Goal: Information Seeking & Learning: Find specific fact

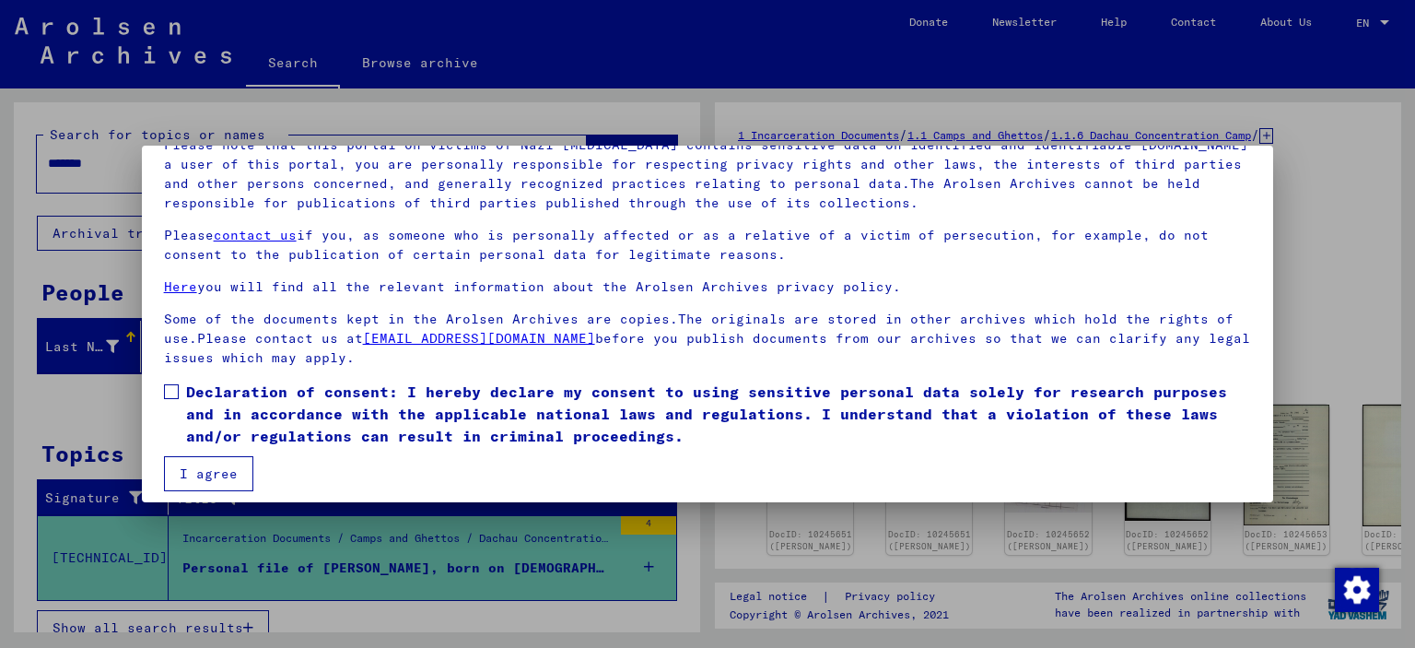
scroll to position [155, 0]
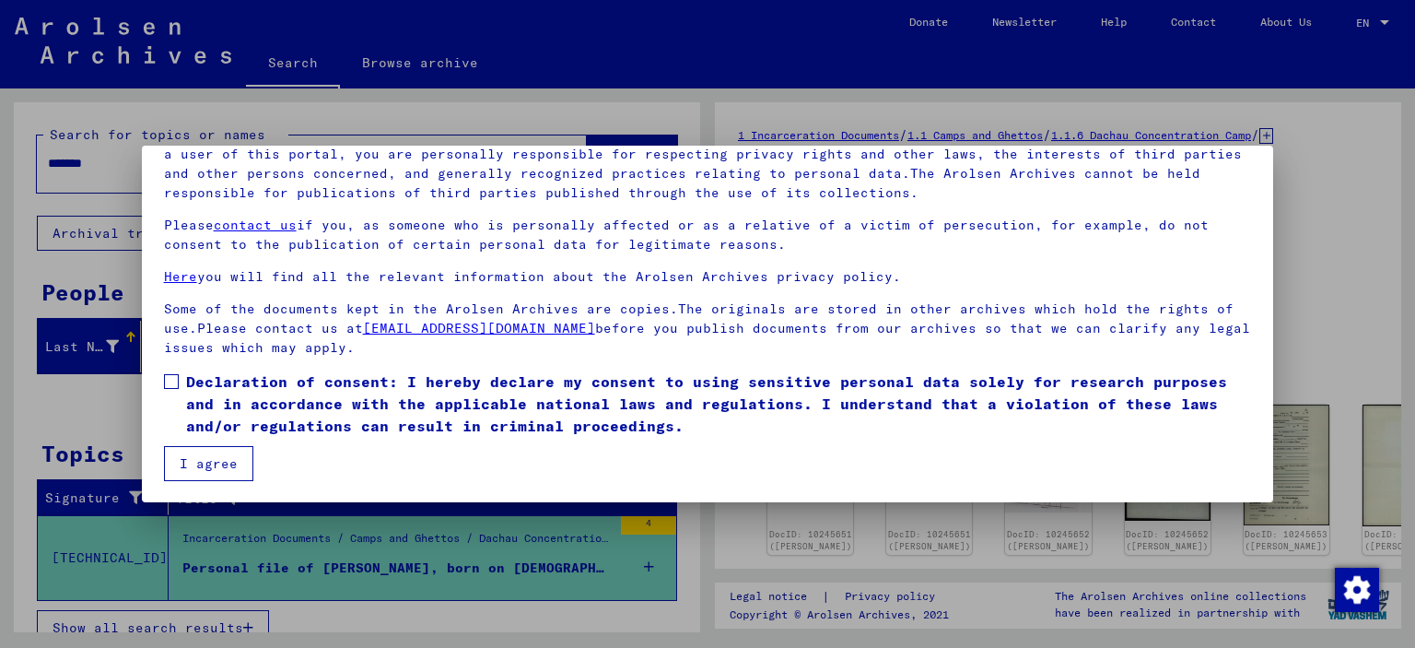
click at [171, 380] on span at bounding box center [171, 381] width 15 height 15
click at [205, 466] on button "I agree" at bounding box center [208, 463] width 89 height 35
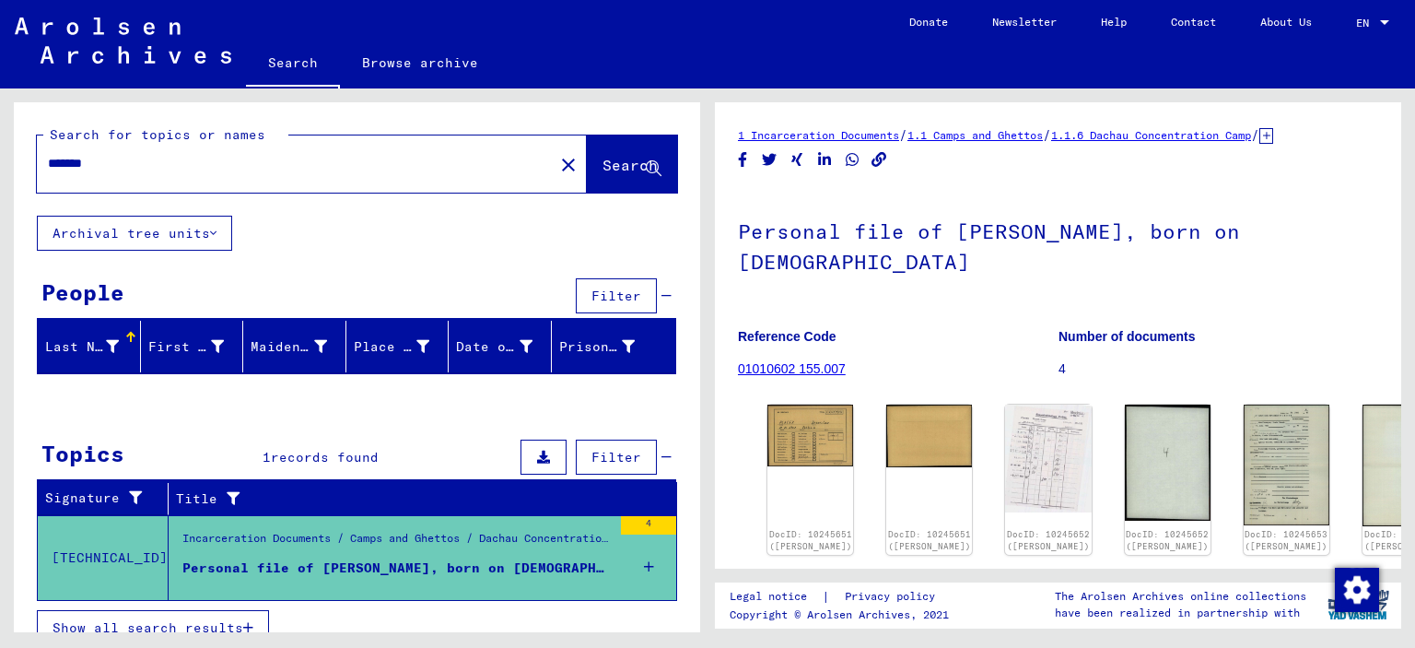
click at [151, 168] on input "*******" at bounding box center [295, 163] width 495 height 19
type input "**********"
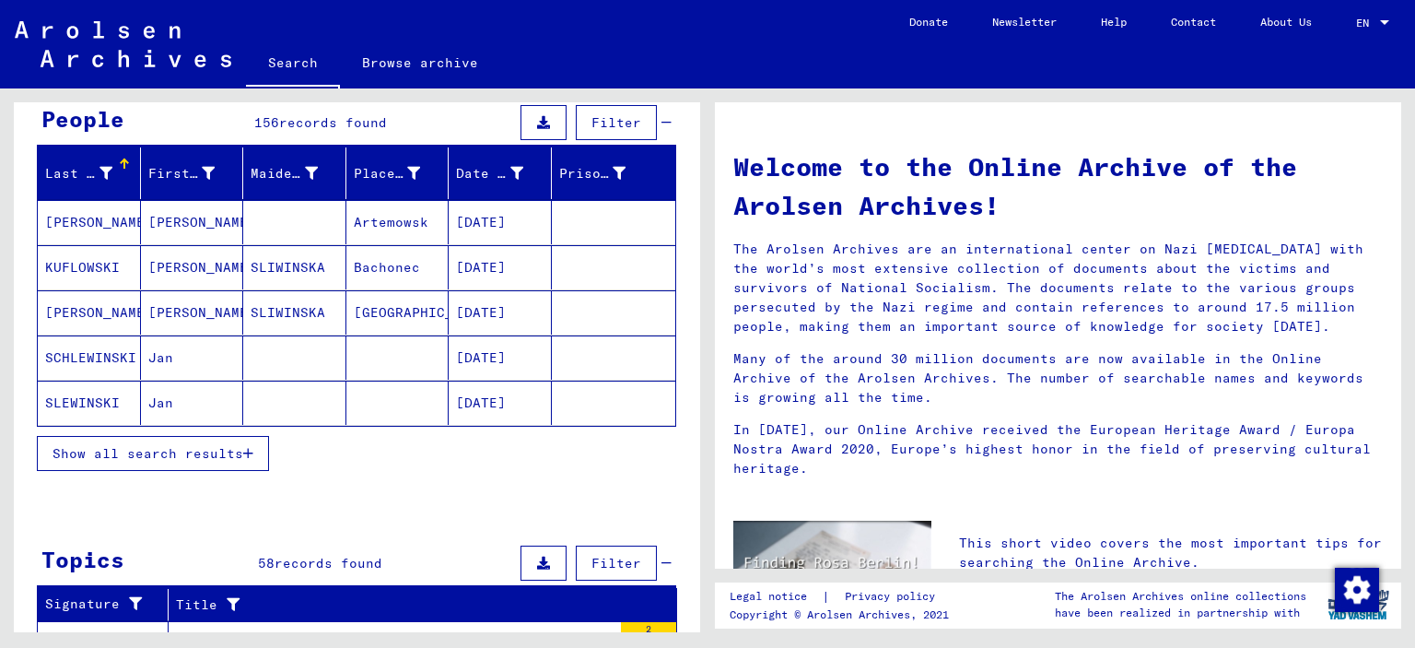
scroll to position [237, 0]
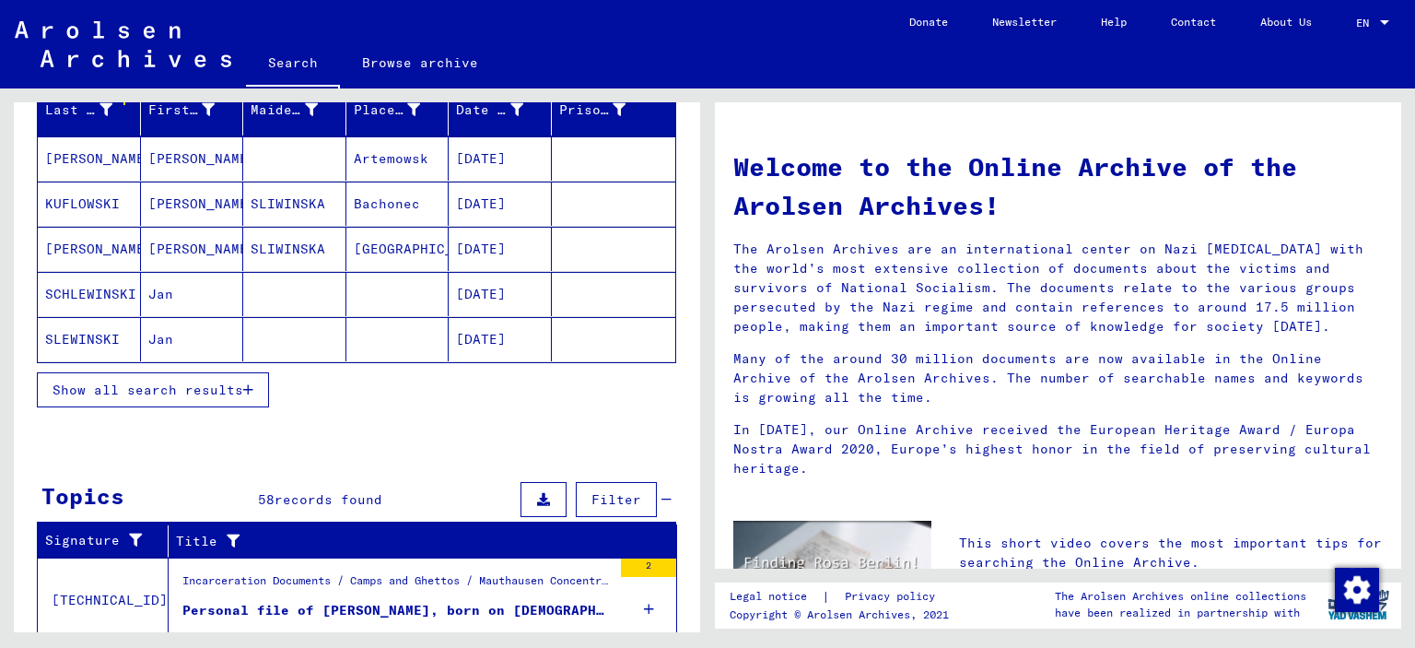
click at [235, 388] on span "Show all search results" at bounding box center [148, 389] width 191 height 17
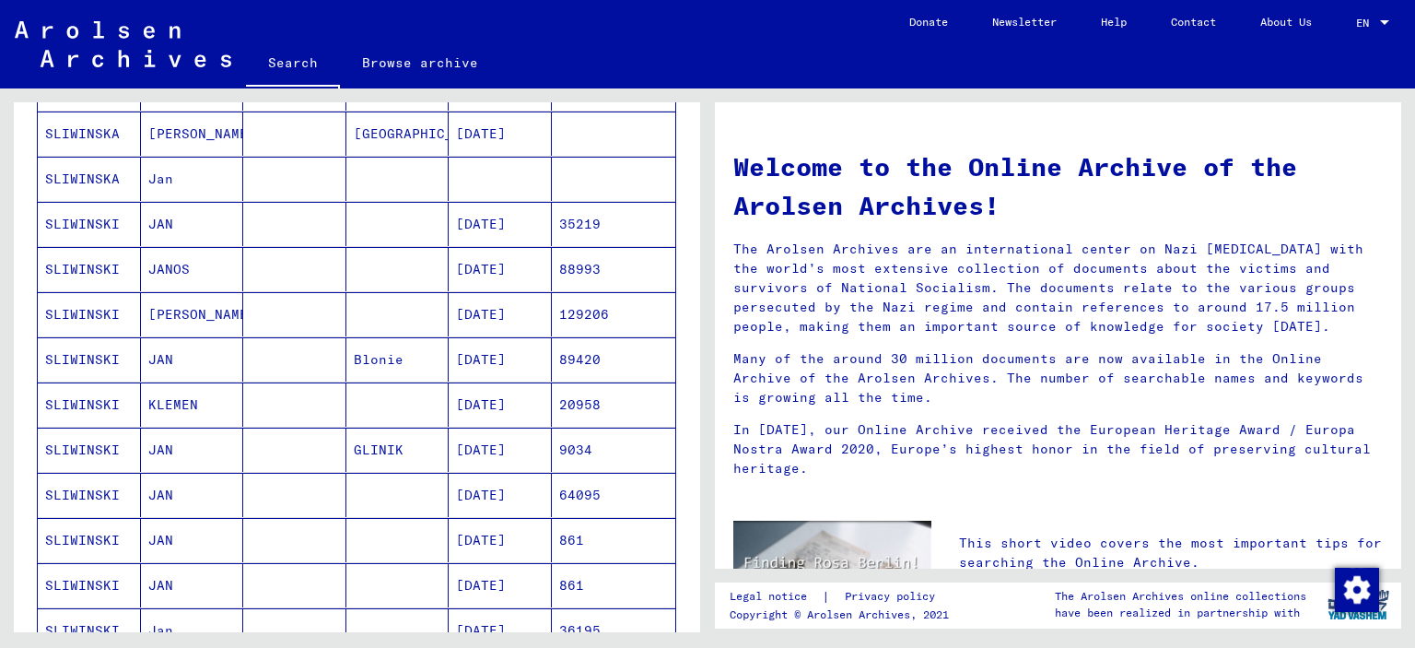
scroll to position [626, 0]
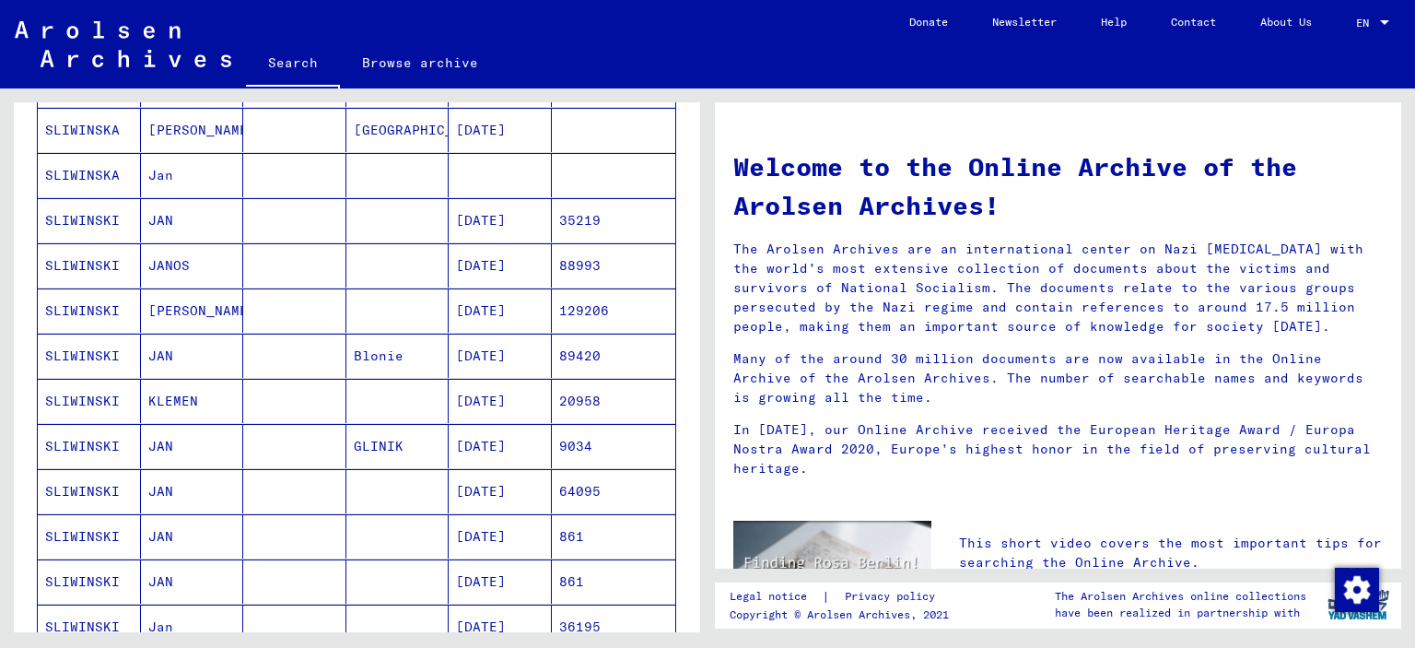
click at [87, 447] on mat-cell "SLIWINSKI" at bounding box center [89, 446] width 103 height 44
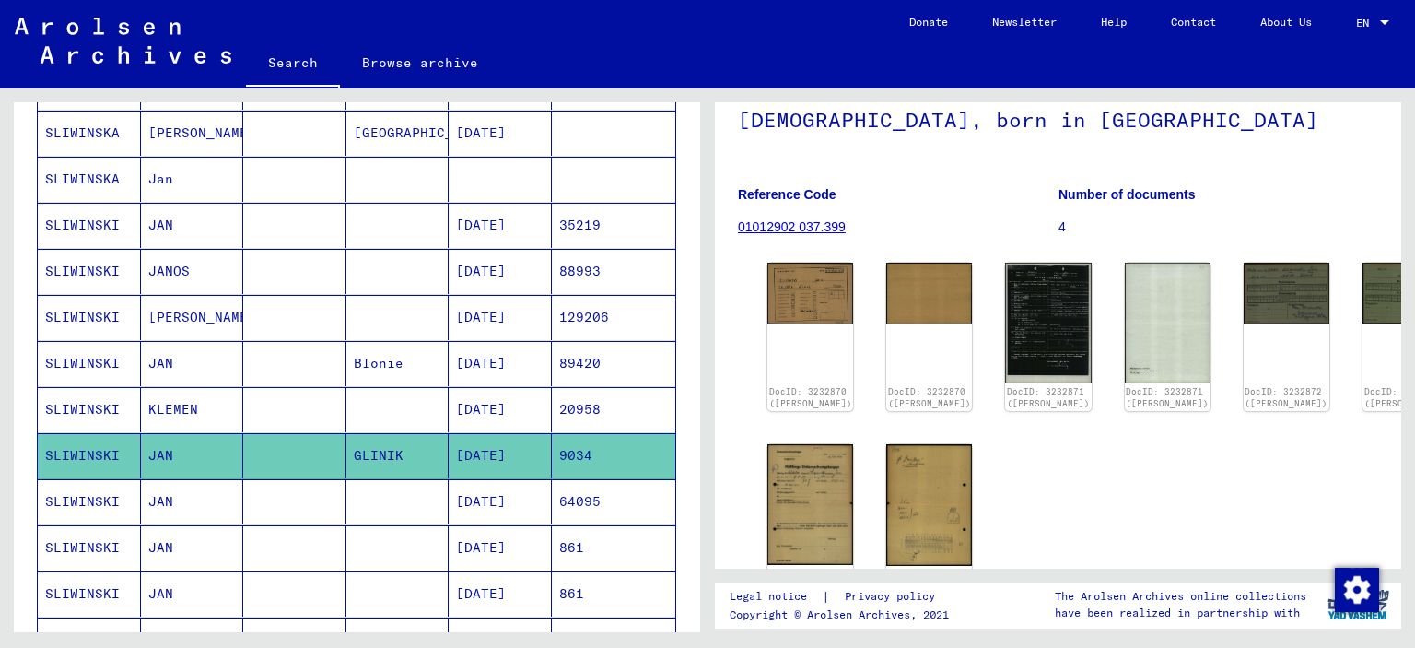
scroll to position [157, 0]
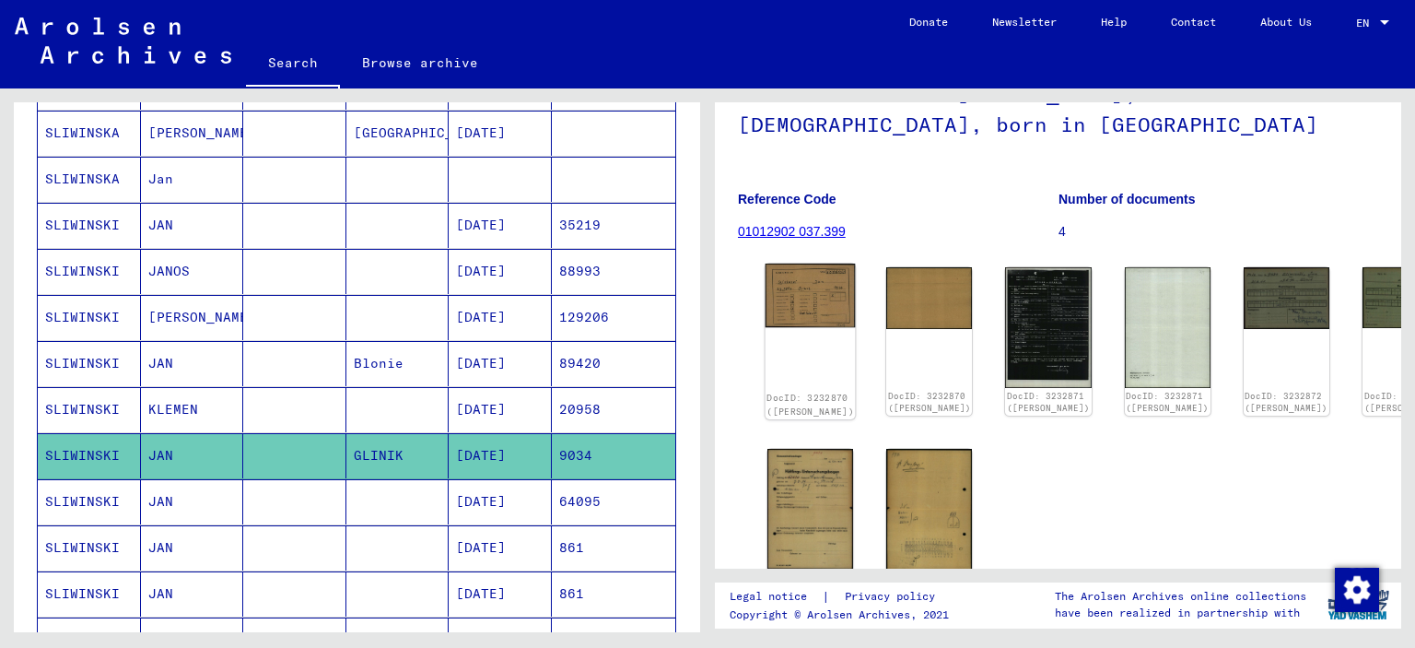
click at [798, 290] on img at bounding box center [811, 295] width 90 height 64
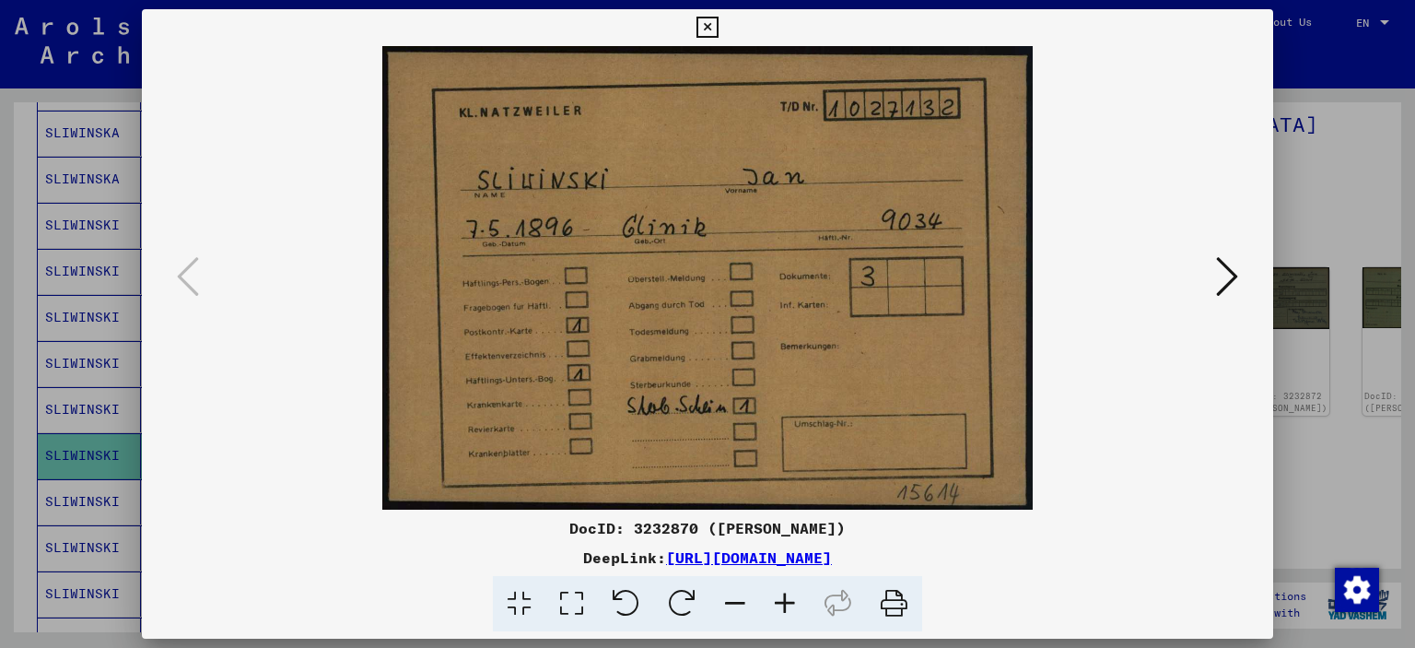
click at [789, 603] on icon at bounding box center [785, 604] width 50 height 56
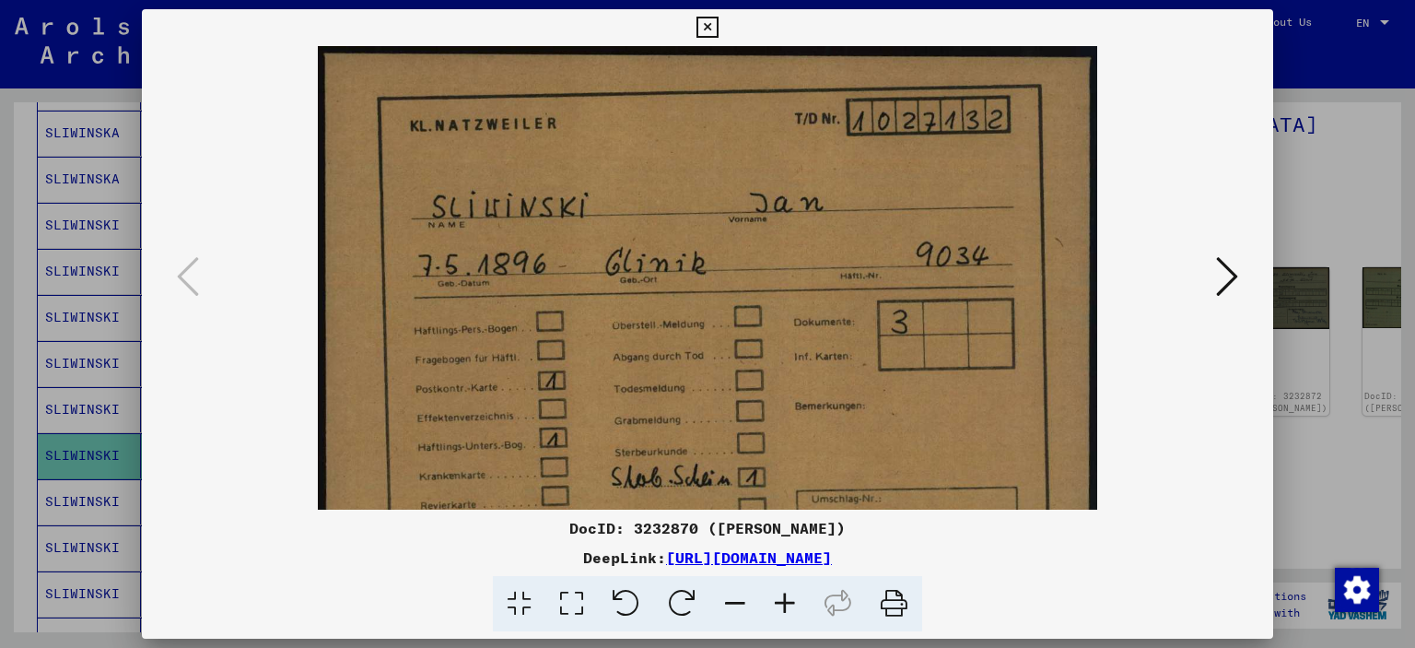
click at [789, 603] on icon at bounding box center [785, 604] width 50 height 56
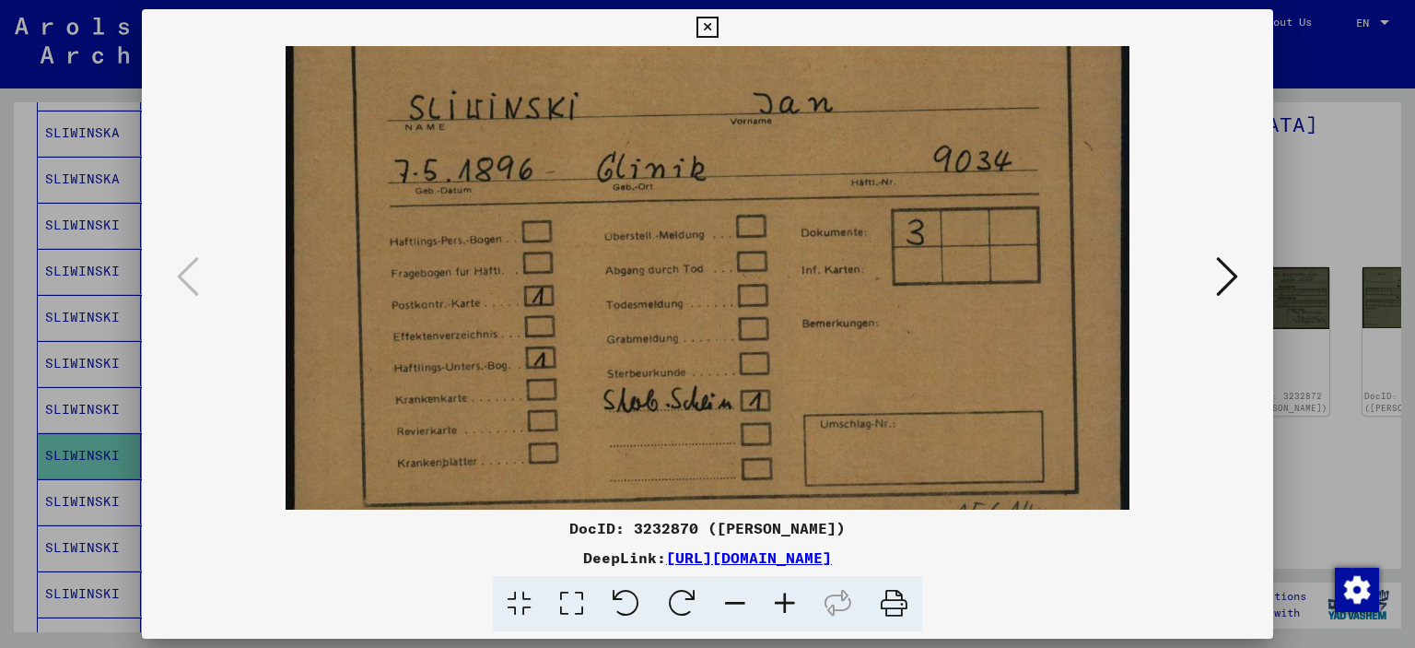
scroll to position [115, 0]
drag, startPoint x: 833, startPoint y: 360, endPoint x: 815, endPoint y: 245, distance: 116.5
click at [815, 245] on img at bounding box center [708, 232] width 844 height 602
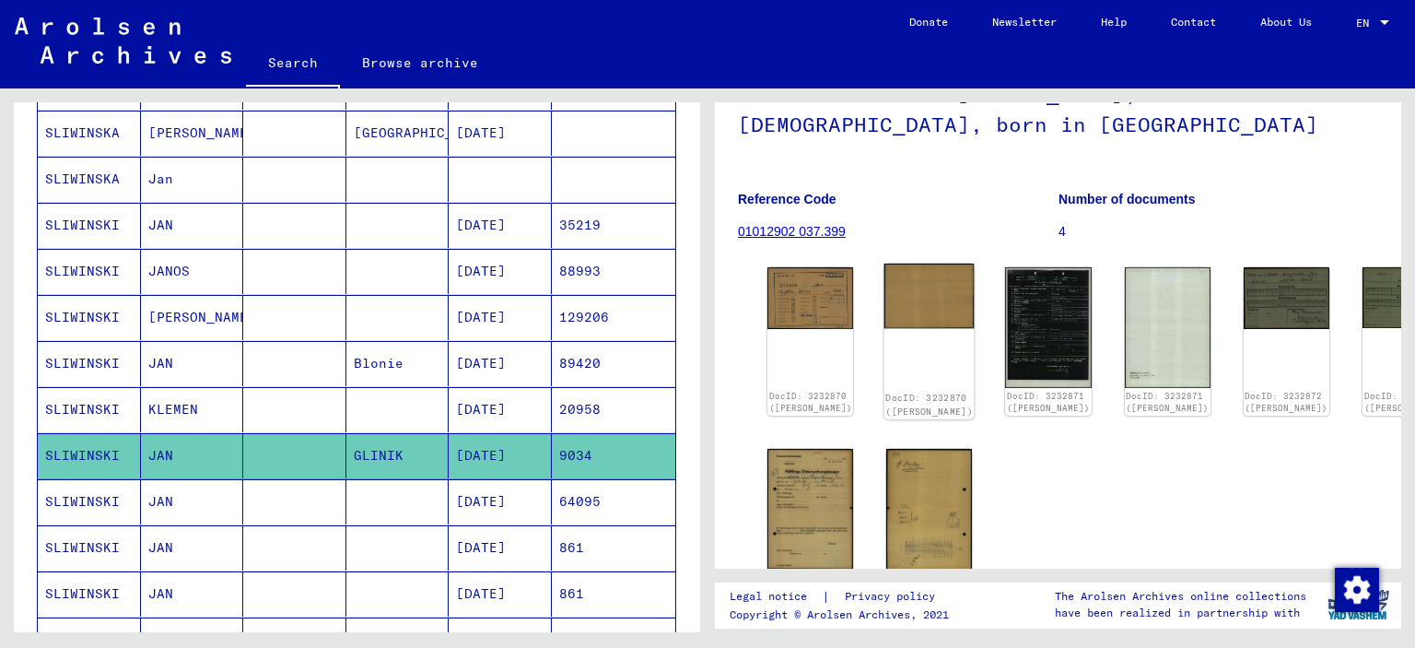
click at [896, 310] on img at bounding box center [929, 295] width 90 height 64
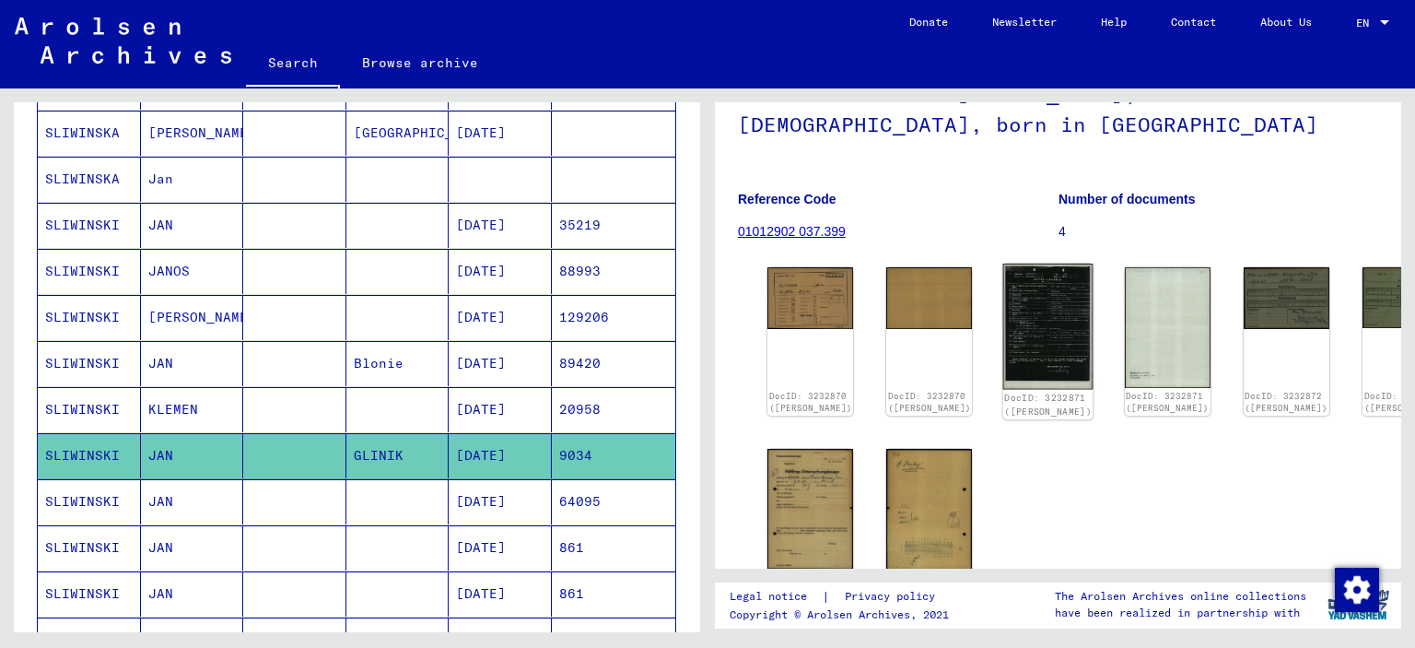
click at [1003, 315] on img at bounding box center [1048, 326] width 90 height 126
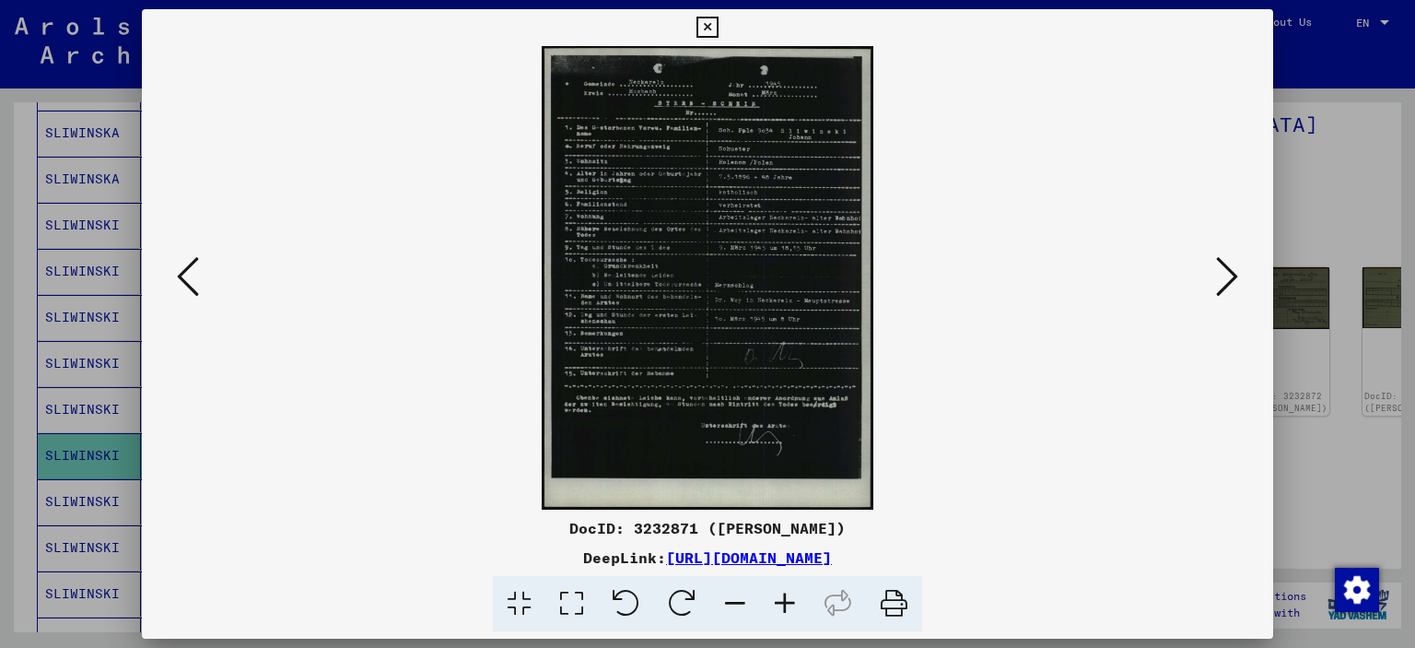
click at [787, 606] on icon at bounding box center [785, 604] width 50 height 56
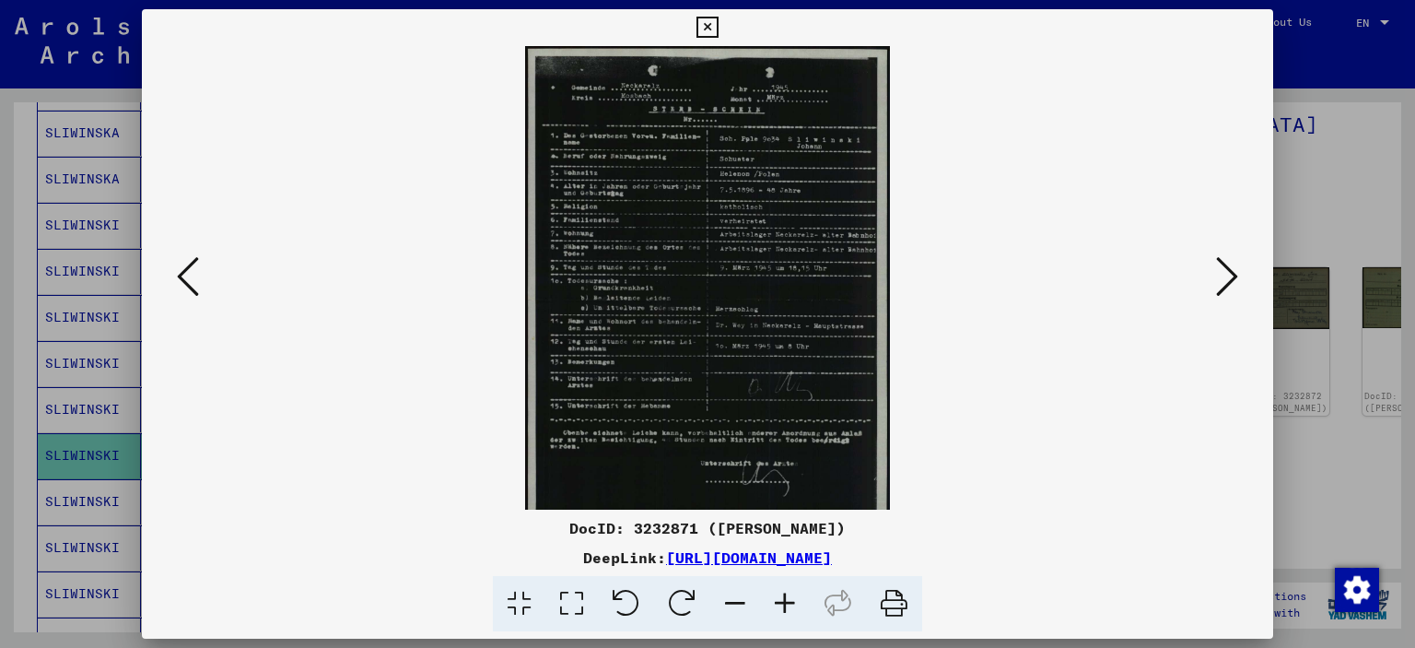
click at [787, 606] on icon at bounding box center [785, 604] width 50 height 56
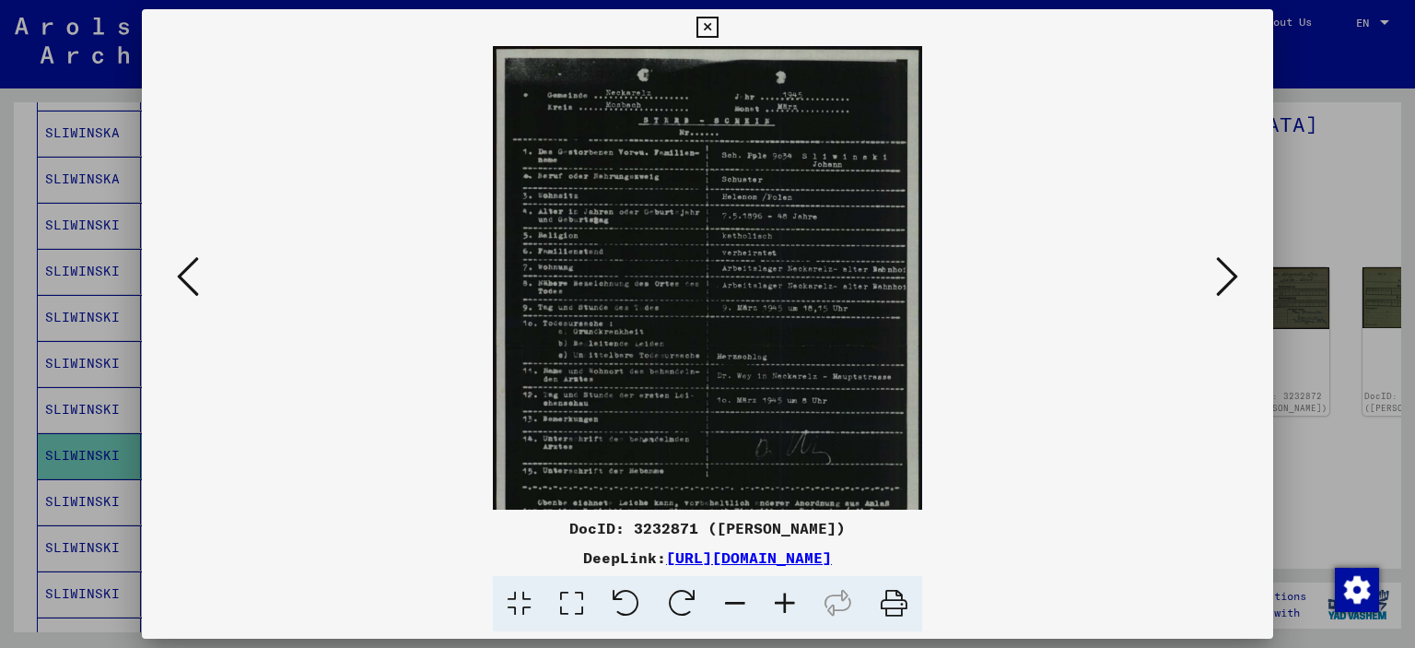
click at [787, 606] on icon at bounding box center [785, 604] width 50 height 56
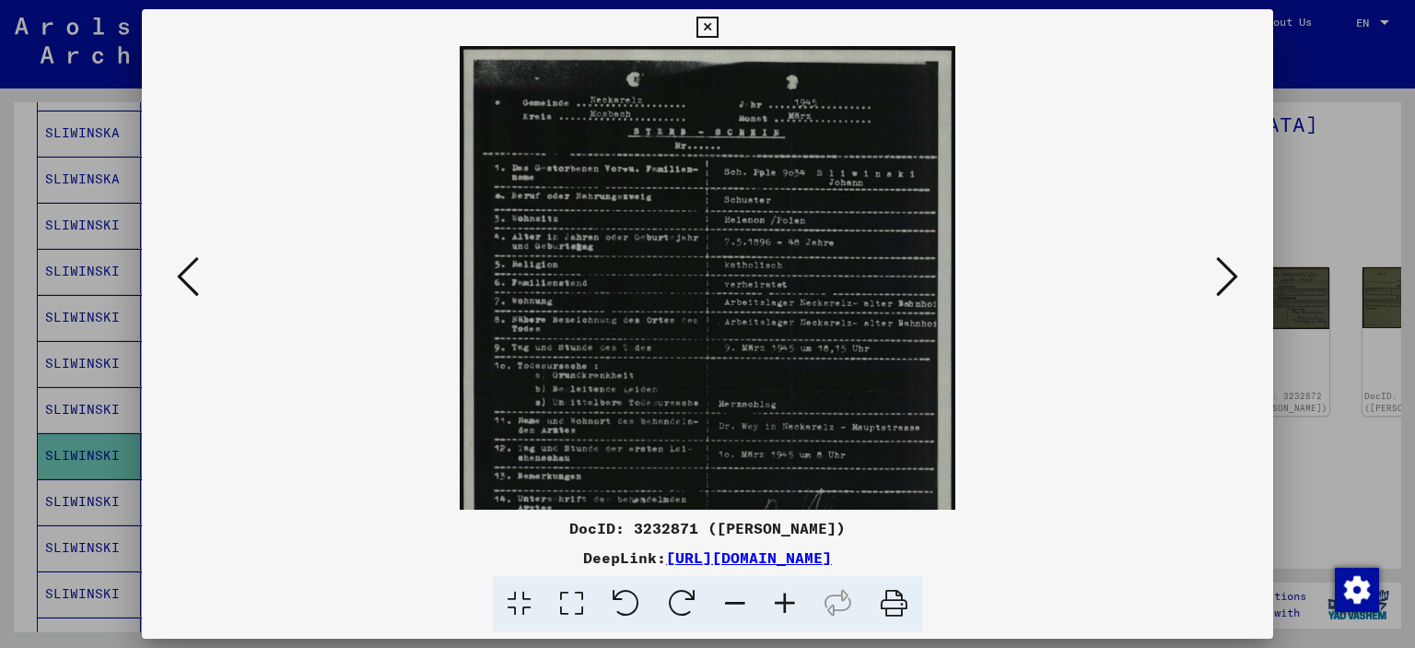
click at [787, 606] on icon at bounding box center [785, 604] width 50 height 56
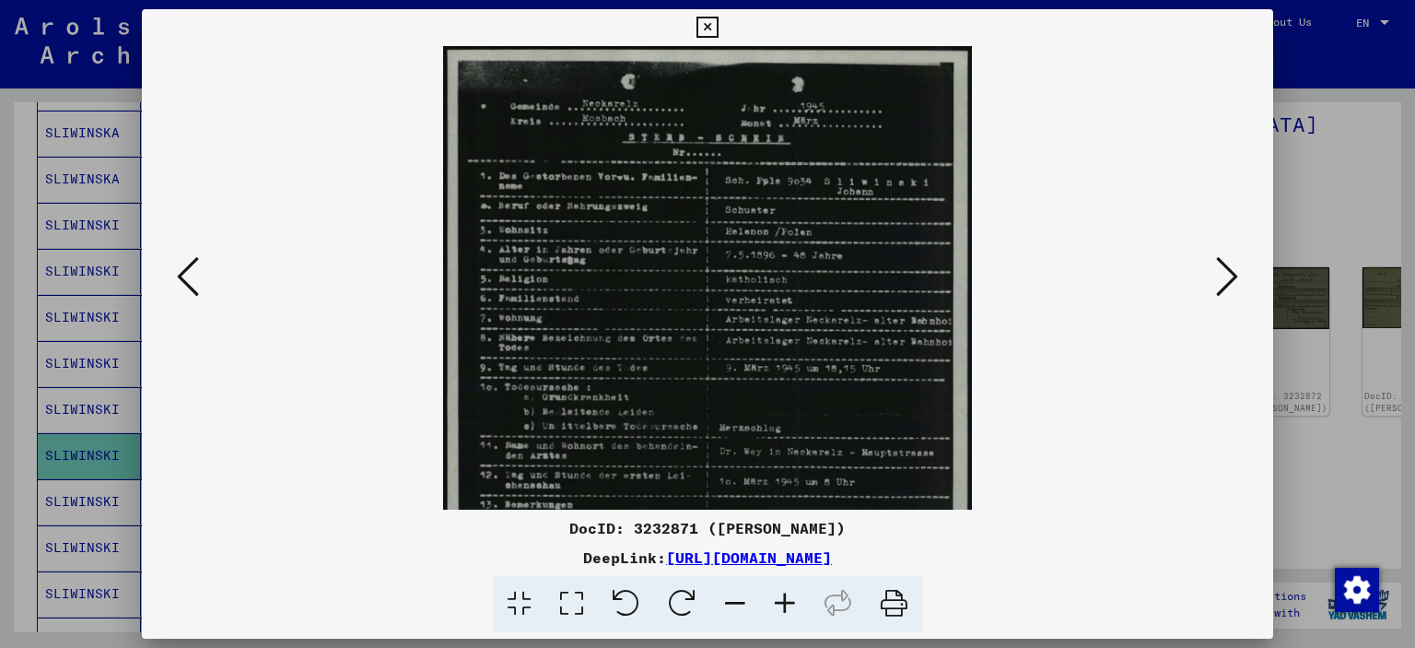
click at [787, 606] on icon at bounding box center [785, 604] width 50 height 56
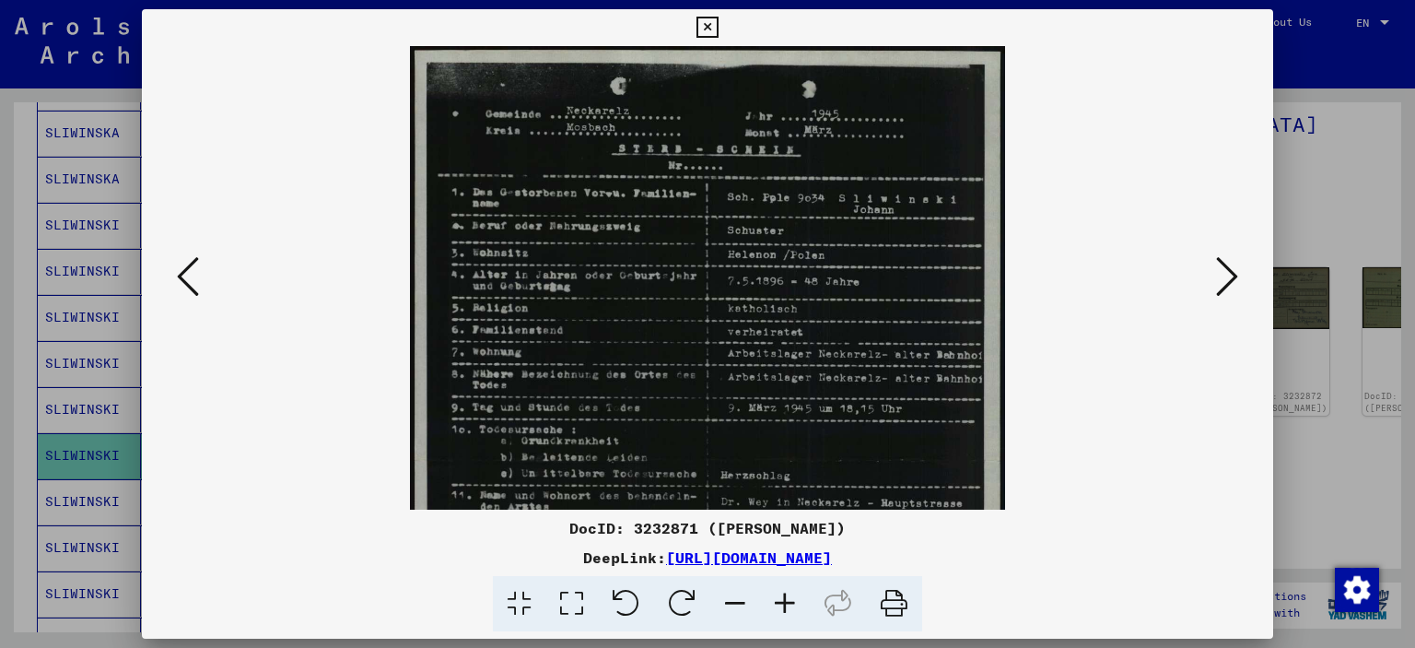
click at [787, 606] on icon at bounding box center [785, 604] width 50 height 56
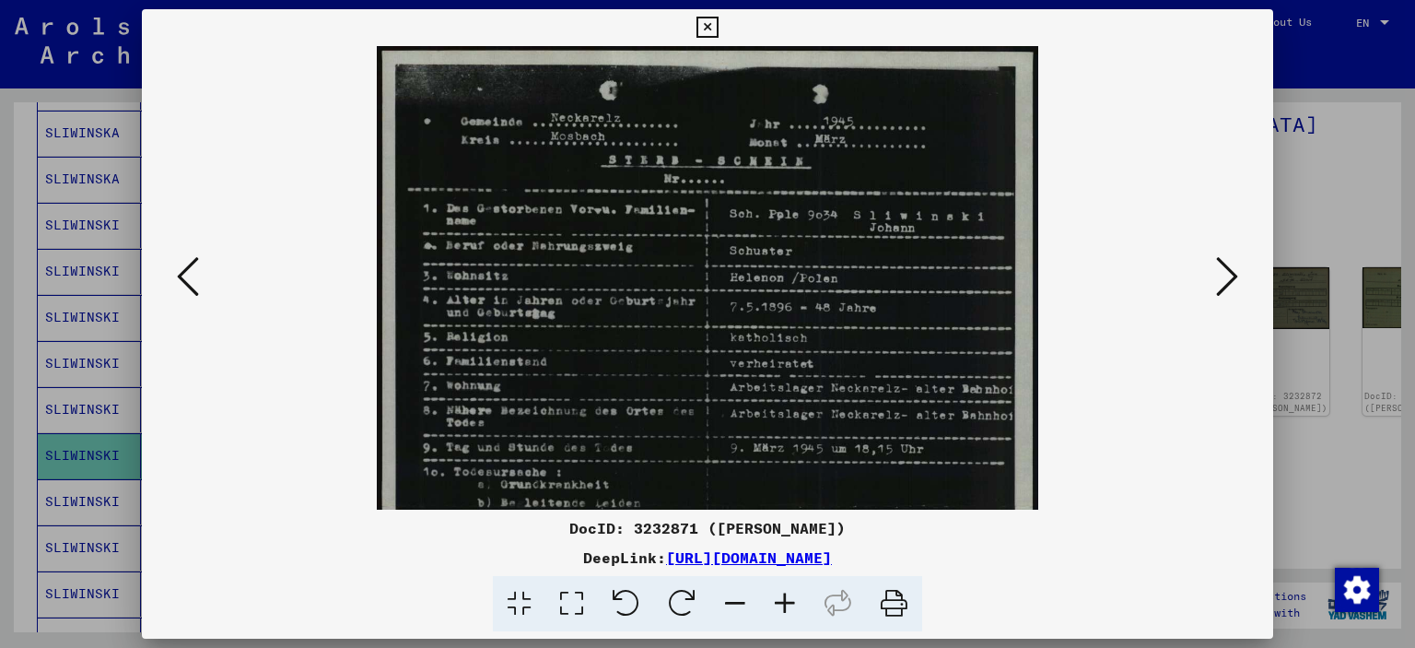
click at [787, 606] on icon at bounding box center [785, 604] width 50 height 56
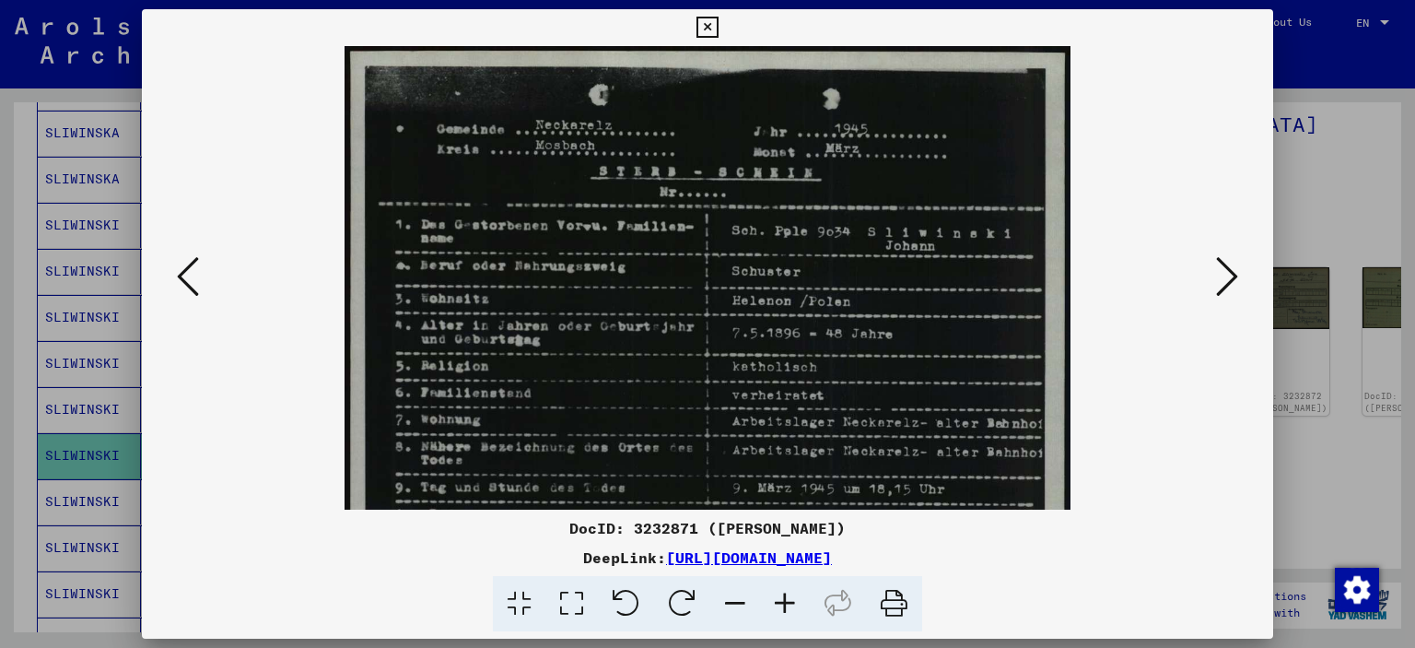
click at [787, 606] on icon at bounding box center [785, 604] width 50 height 56
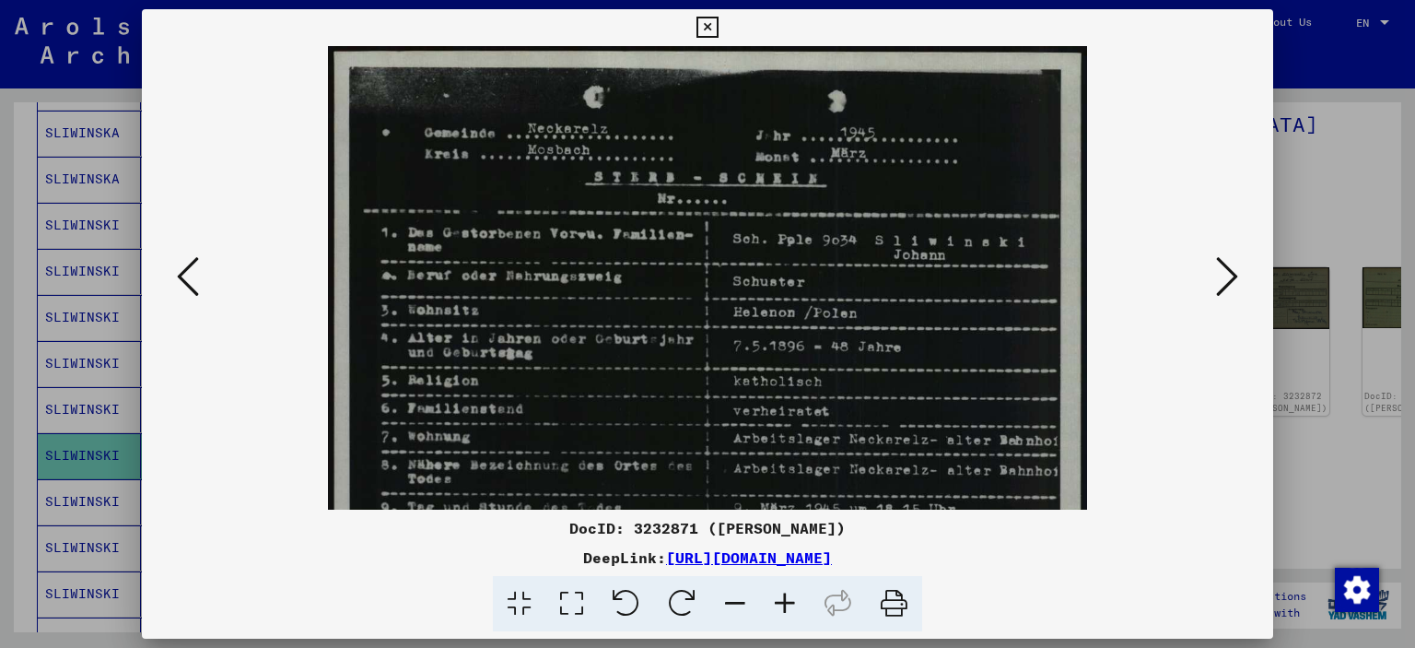
click at [787, 606] on icon at bounding box center [785, 604] width 50 height 56
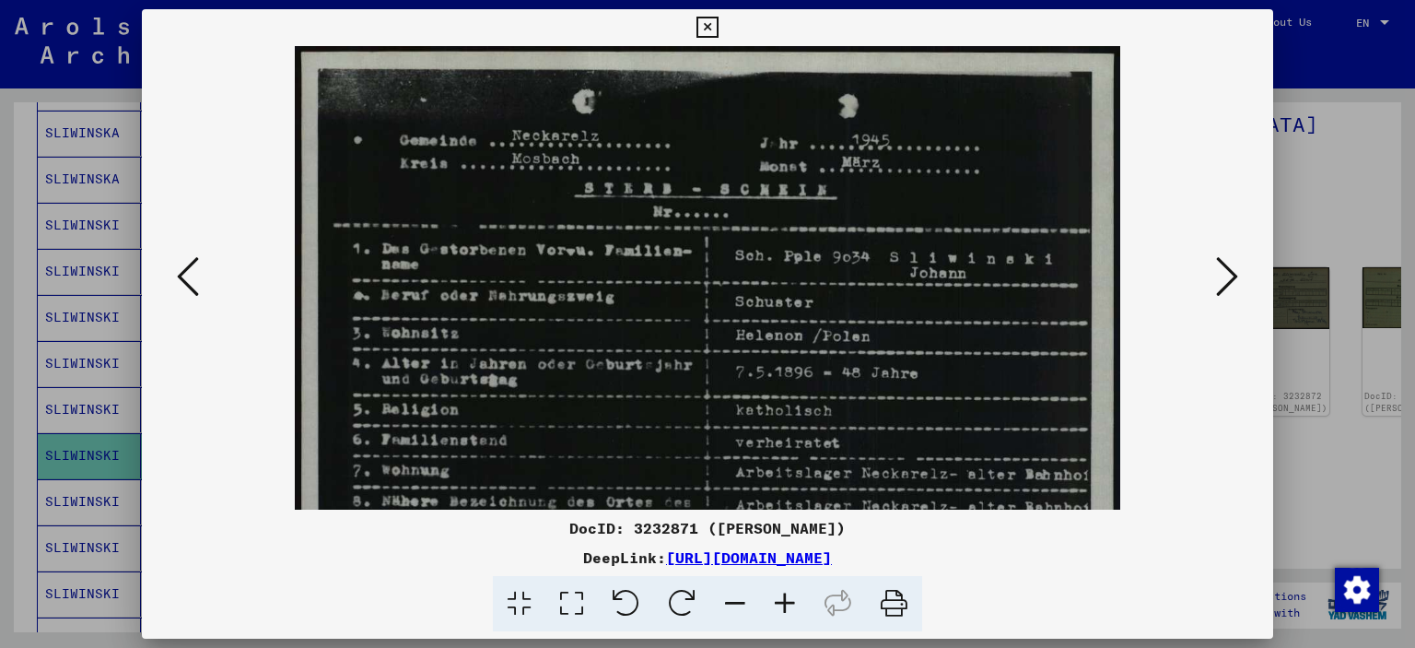
click at [787, 606] on icon at bounding box center [785, 604] width 50 height 56
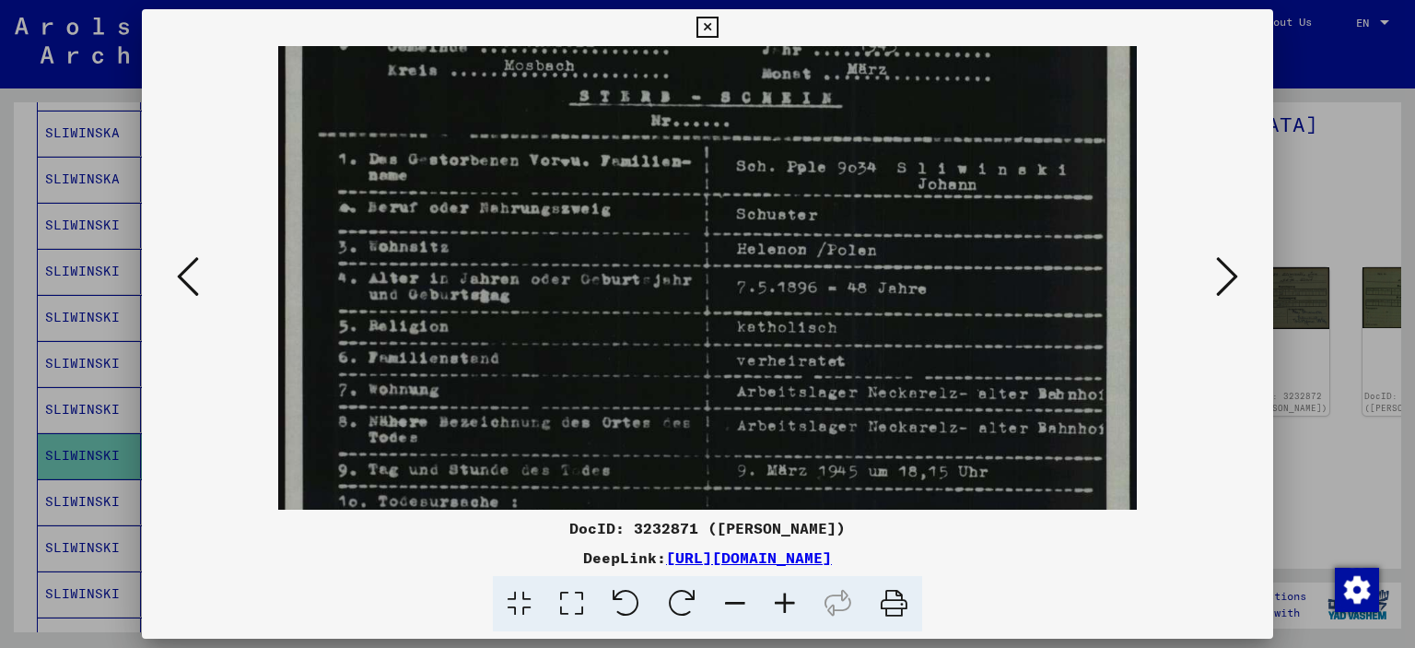
scroll to position [117, 0]
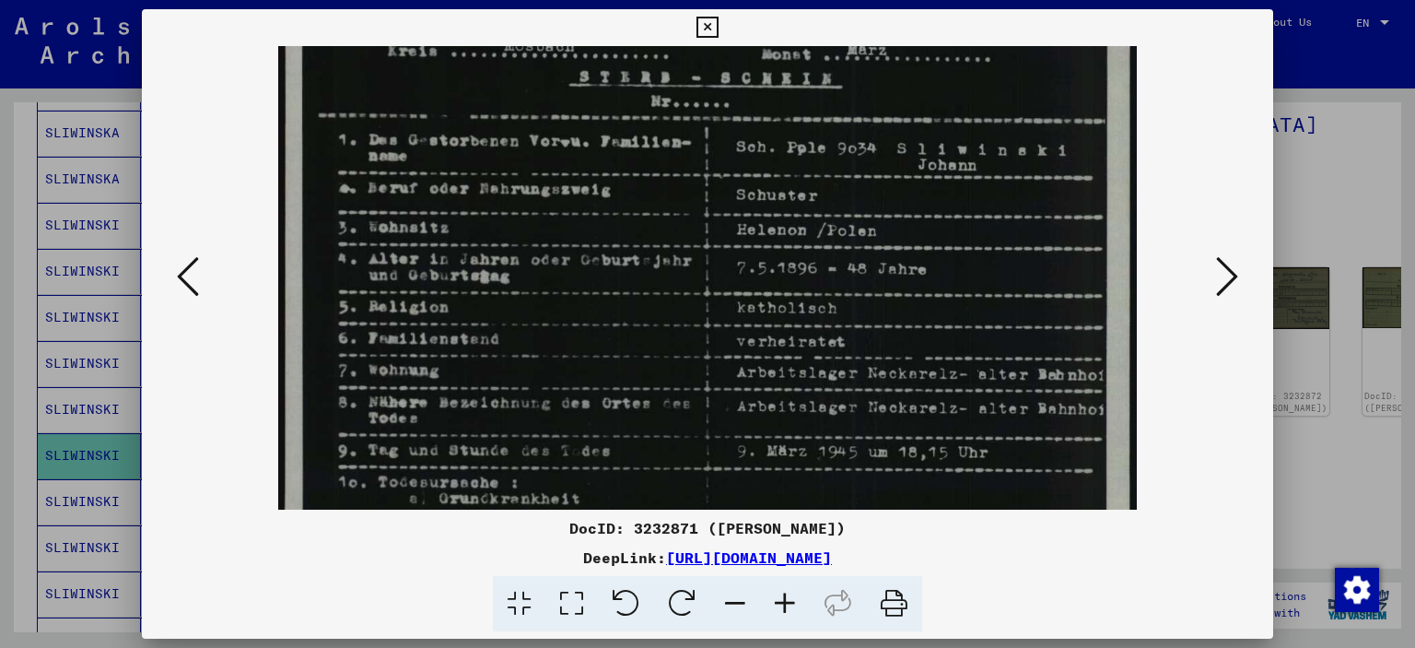
drag, startPoint x: 745, startPoint y: 448, endPoint x: 737, endPoint y: 333, distance: 115.5
click at [737, 333] on img at bounding box center [707, 529] width 859 height 1200
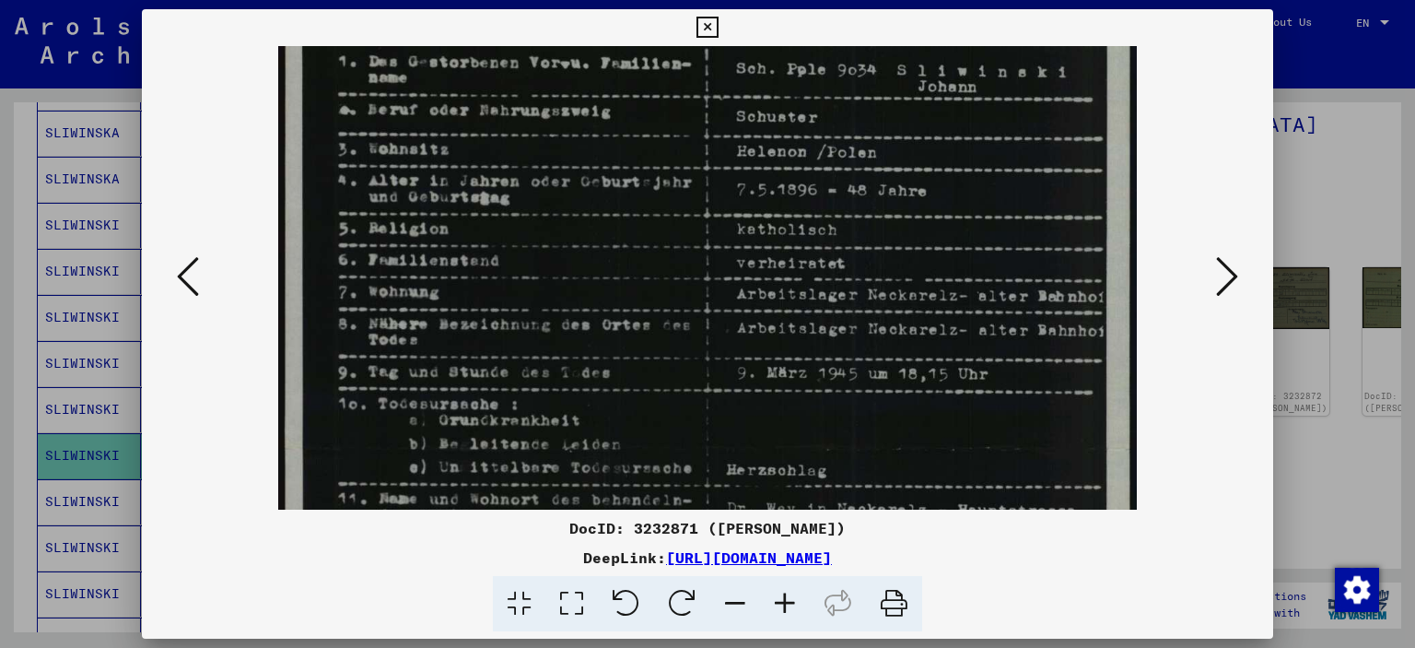
scroll to position [196, 0]
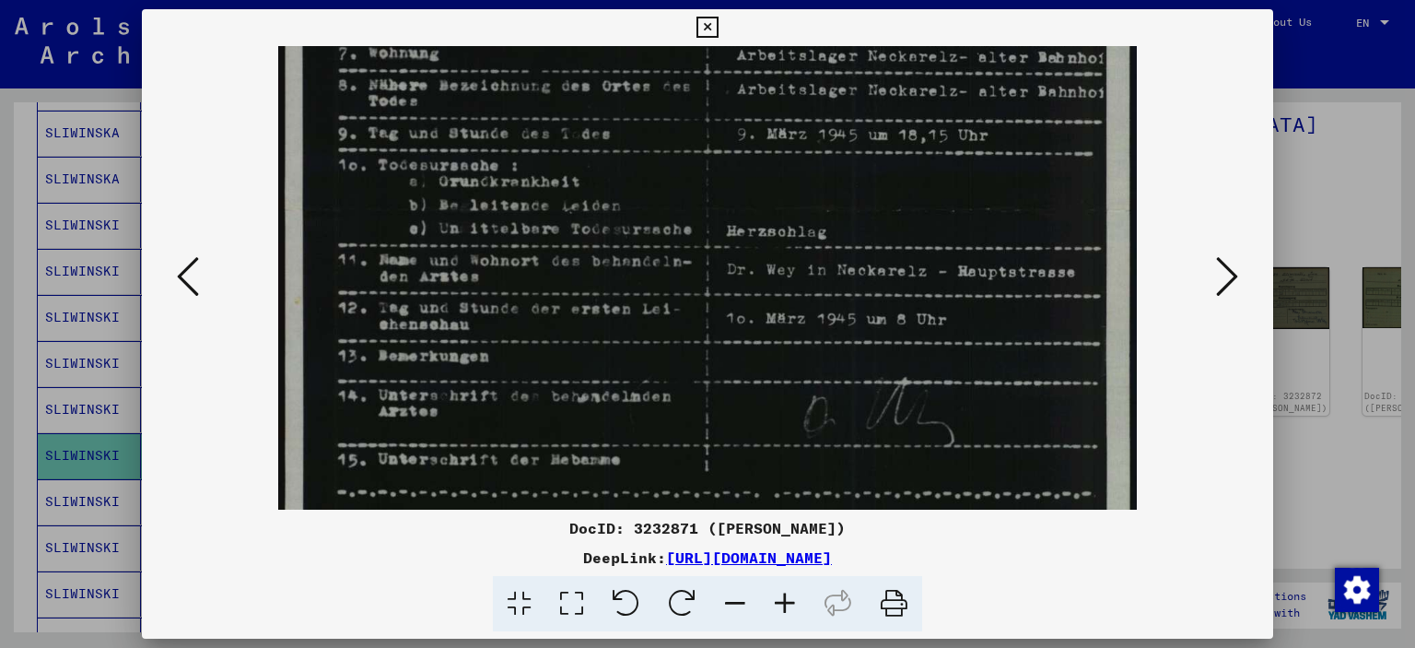
drag, startPoint x: 732, startPoint y: 416, endPoint x: 754, endPoint y: 122, distance: 295.6
click at [754, 109] on img at bounding box center [707, 212] width 859 height 1200
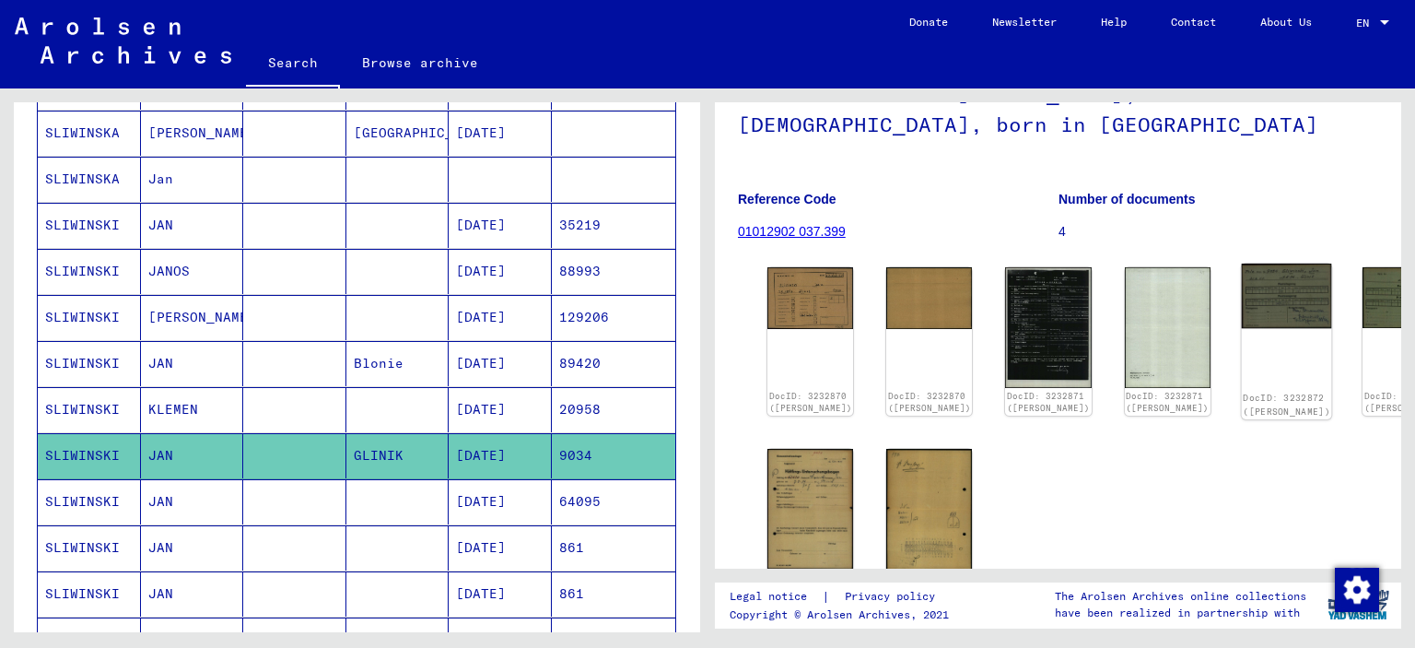
click at [1241, 294] on img at bounding box center [1286, 295] width 90 height 64
click at [1241, 297] on img at bounding box center [1286, 295] width 90 height 64
click at [1361, 293] on img at bounding box center [1406, 295] width 90 height 64
click at [813, 490] on img at bounding box center [811, 508] width 90 height 127
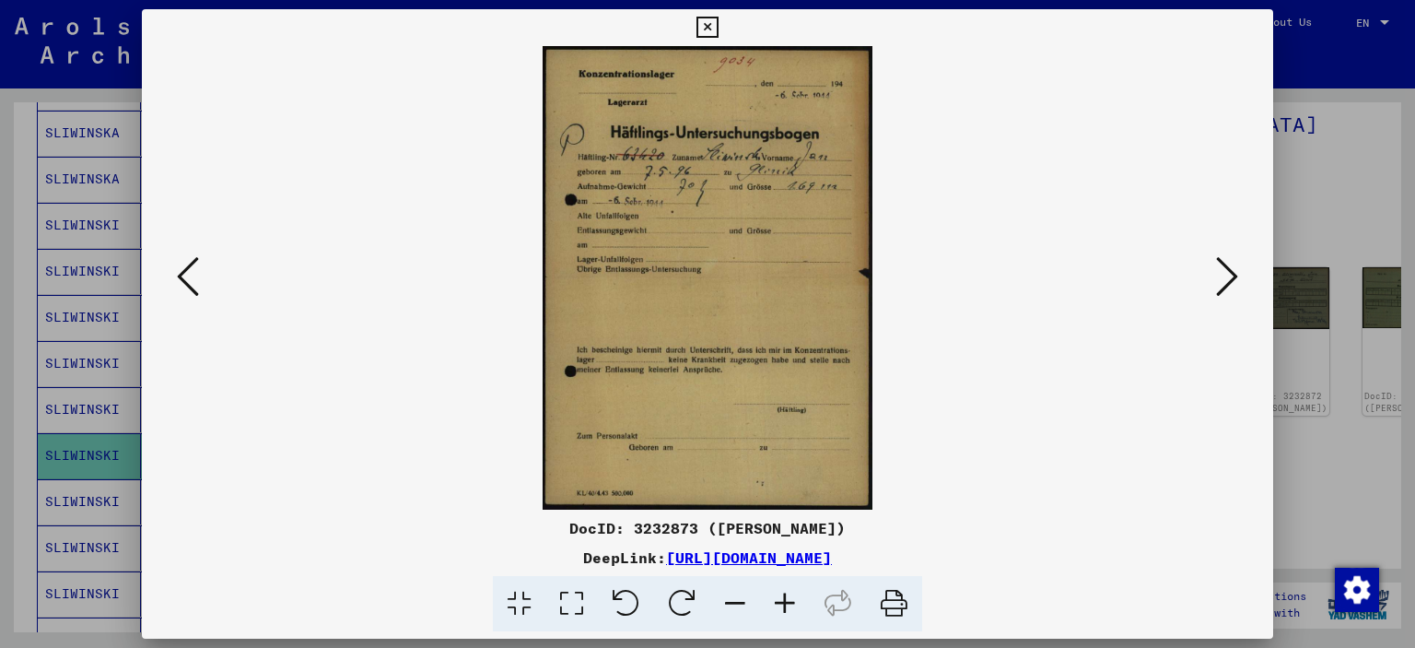
click at [787, 608] on icon at bounding box center [785, 604] width 50 height 56
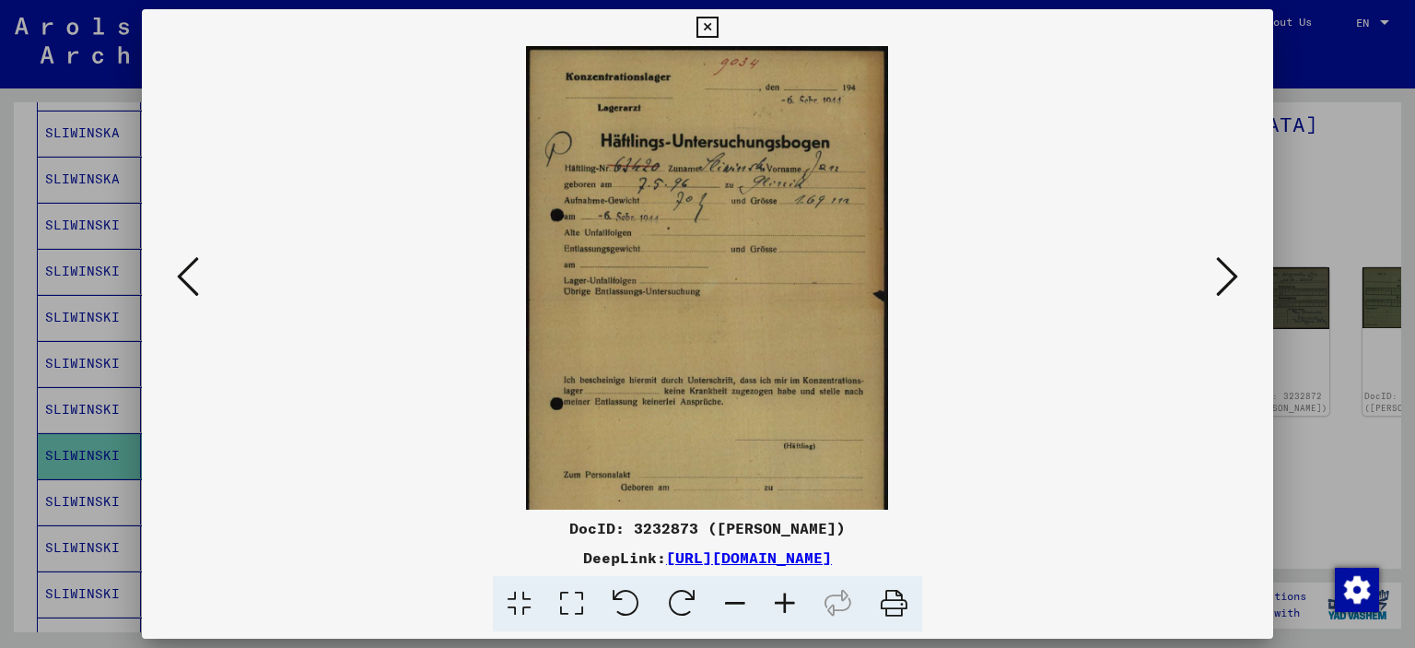
click at [787, 608] on icon at bounding box center [785, 604] width 50 height 56
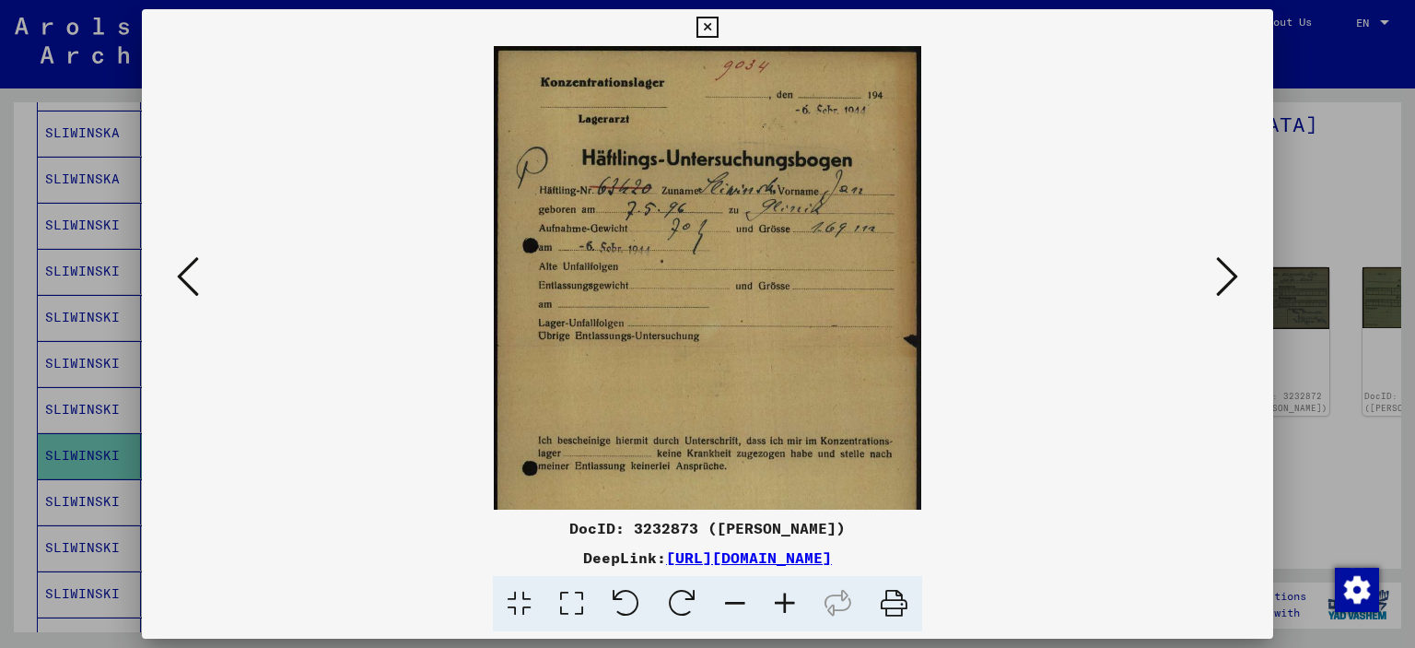
click at [787, 608] on icon at bounding box center [785, 604] width 50 height 56
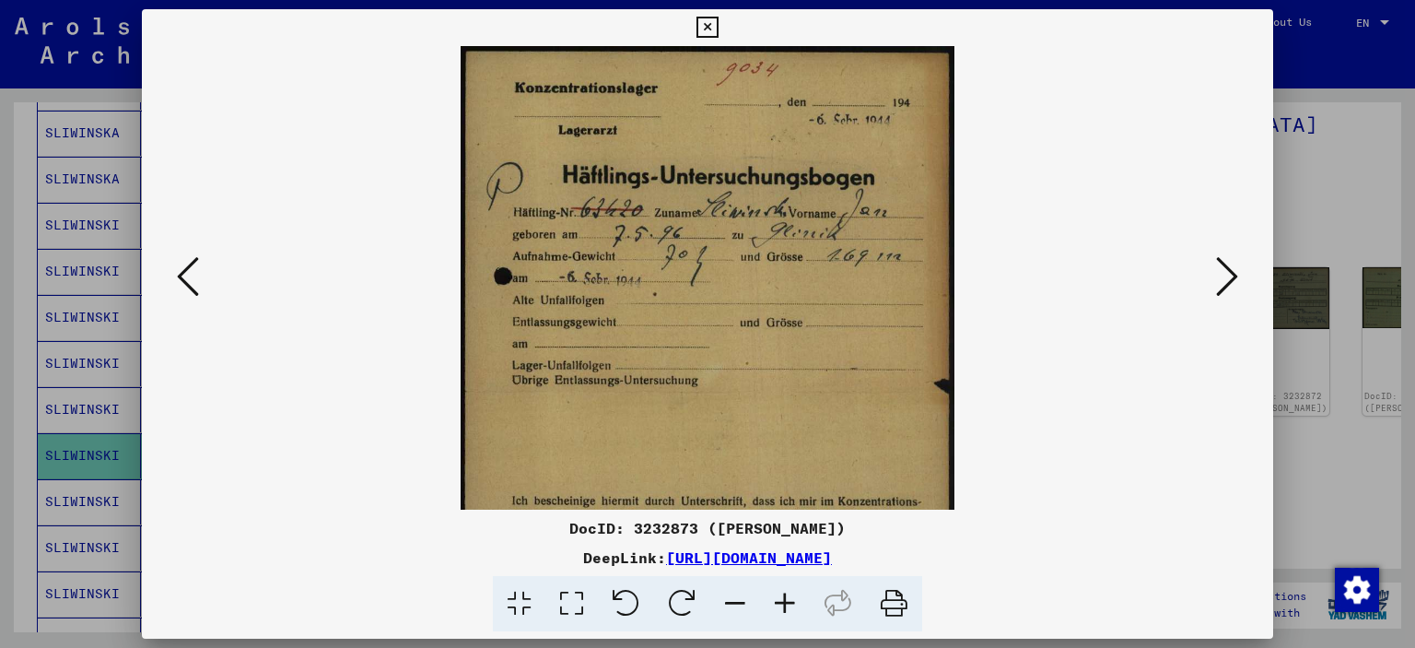
click at [787, 608] on icon at bounding box center [785, 604] width 50 height 56
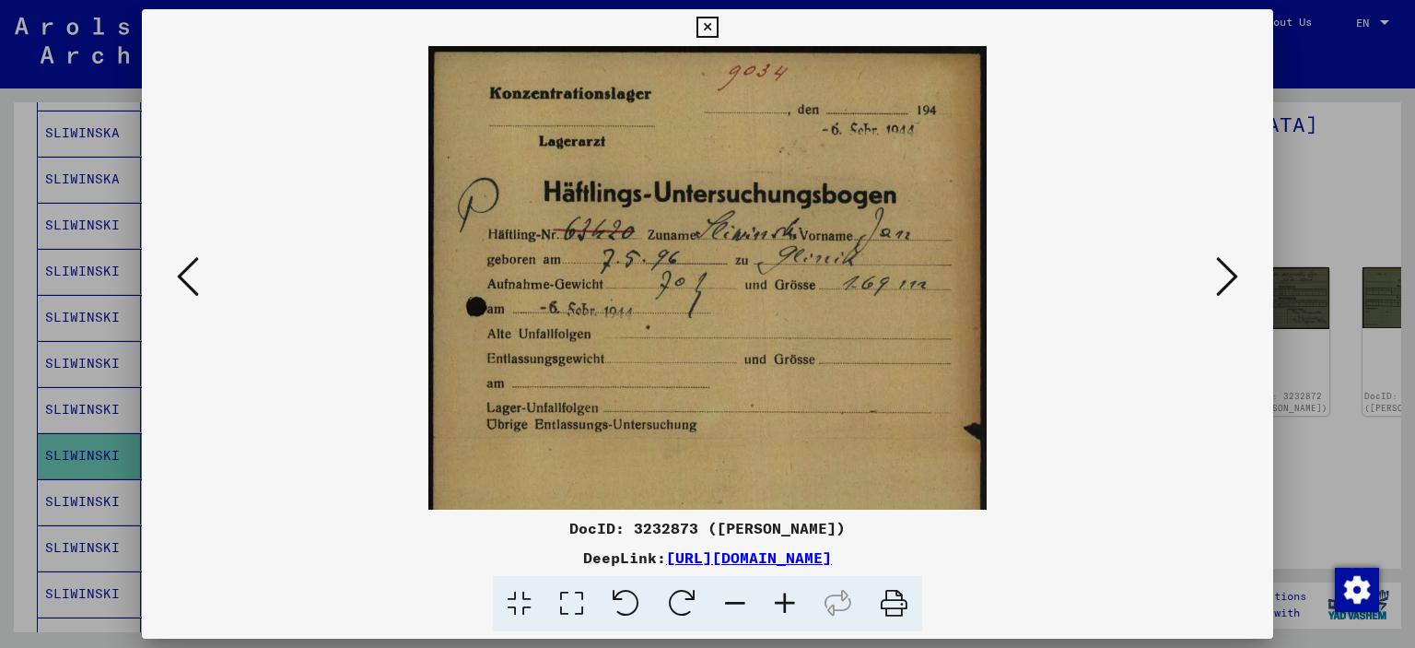
click at [787, 608] on icon at bounding box center [785, 604] width 50 height 56
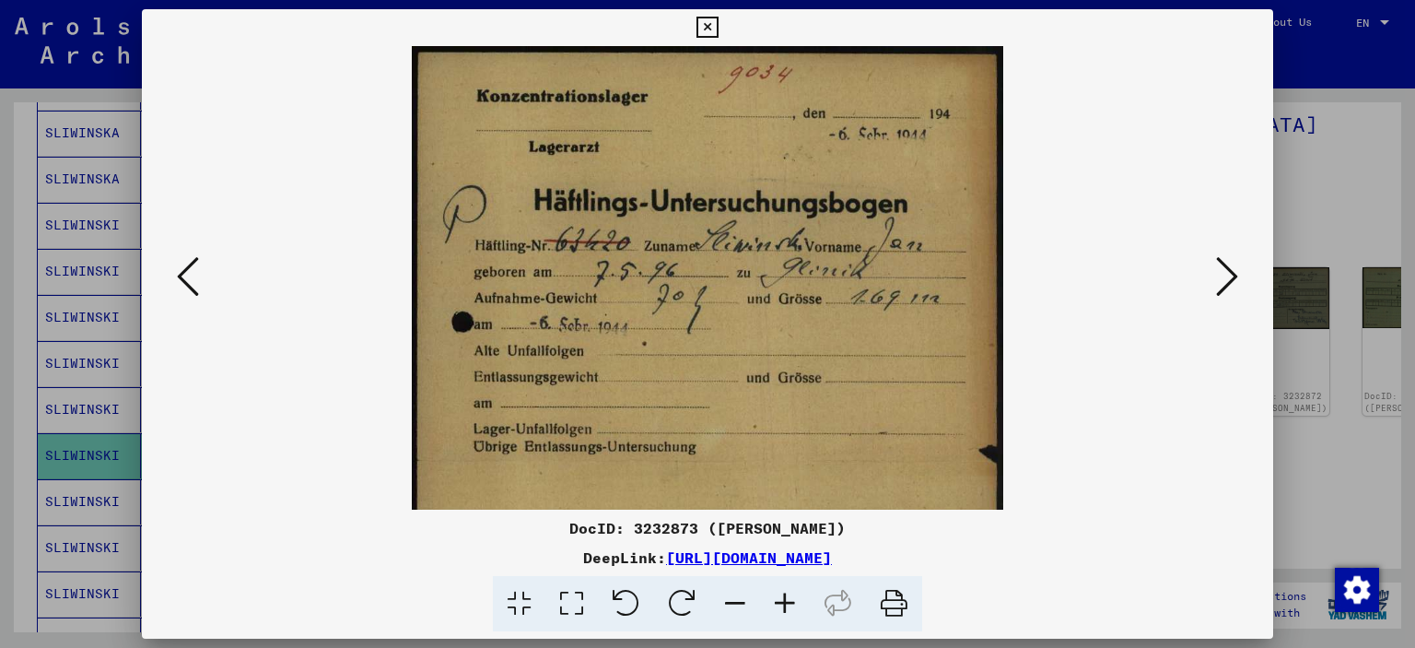
click at [787, 608] on icon at bounding box center [785, 604] width 50 height 56
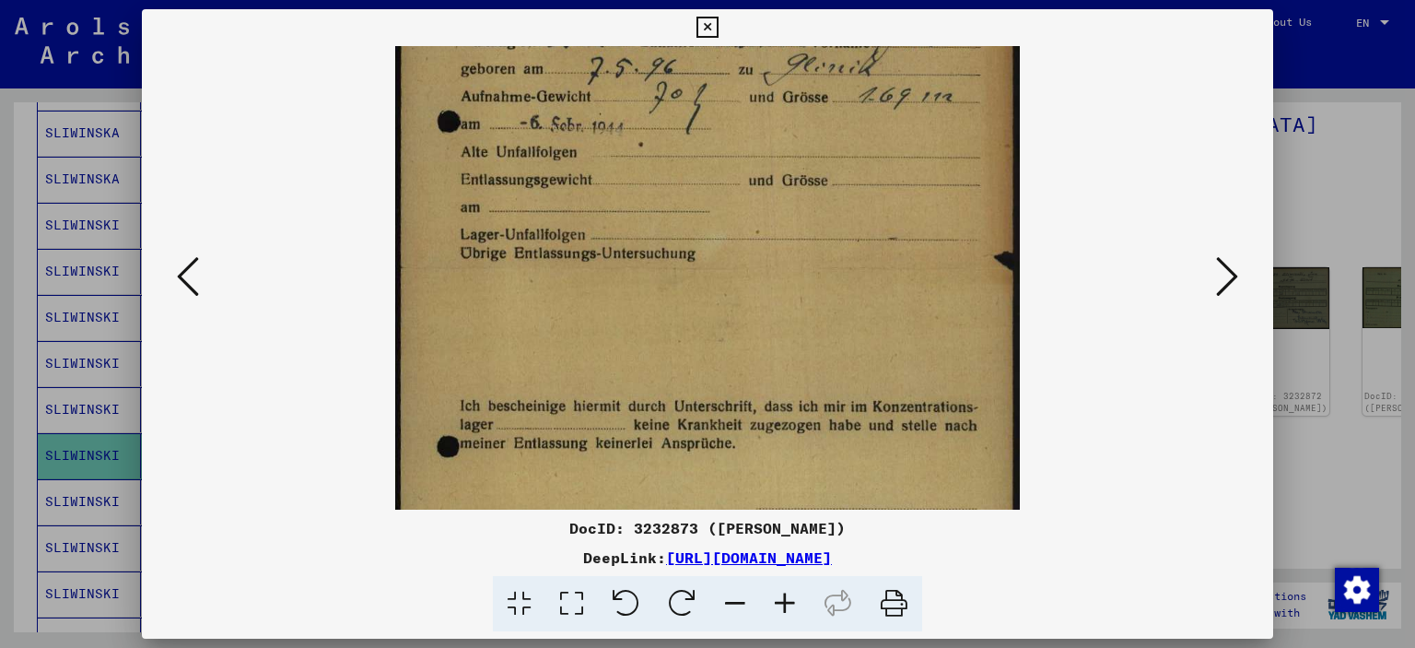
drag, startPoint x: 956, startPoint y: 428, endPoint x: 942, endPoint y: 213, distance: 216.0
click at [942, 212] on img at bounding box center [707, 269] width 624 height 878
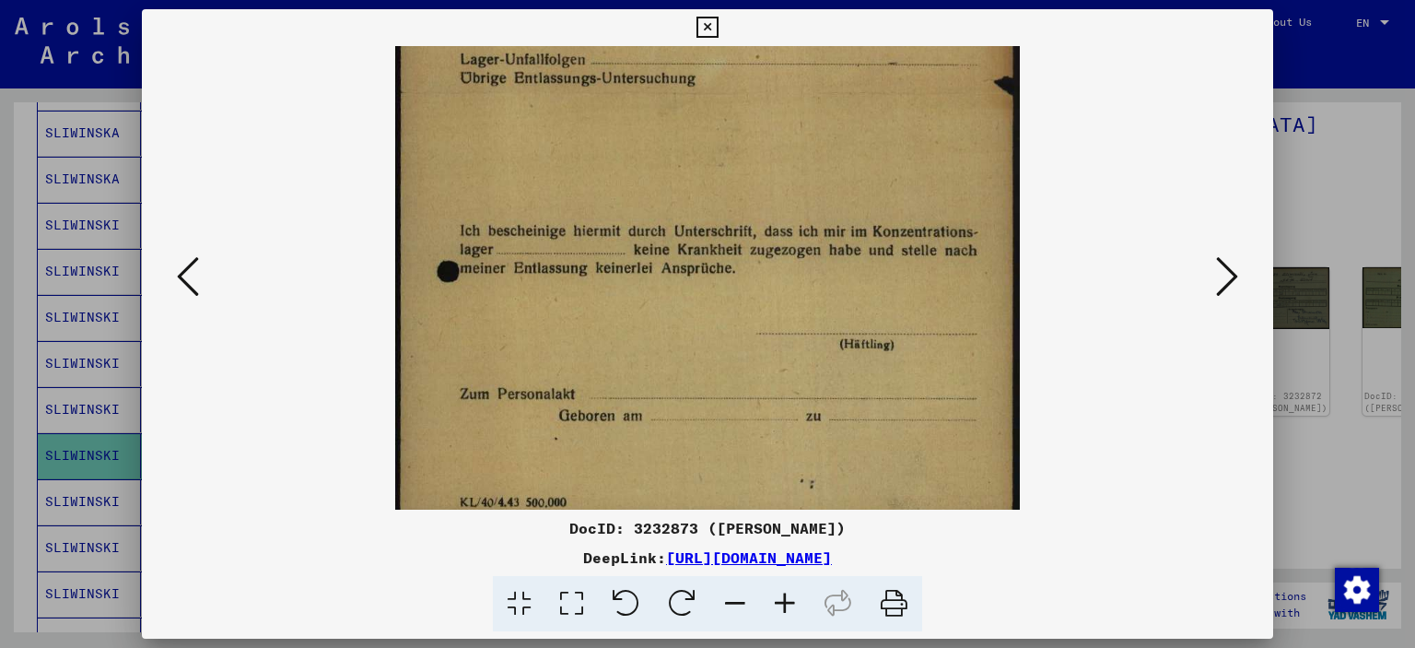
drag, startPoint x: 938, startPoint y: 392, endPoint x: 930, endPoint y: 217, distance: 176.1
click at [930, 217] on img at bounding box center [707, 94] width 624 height 878
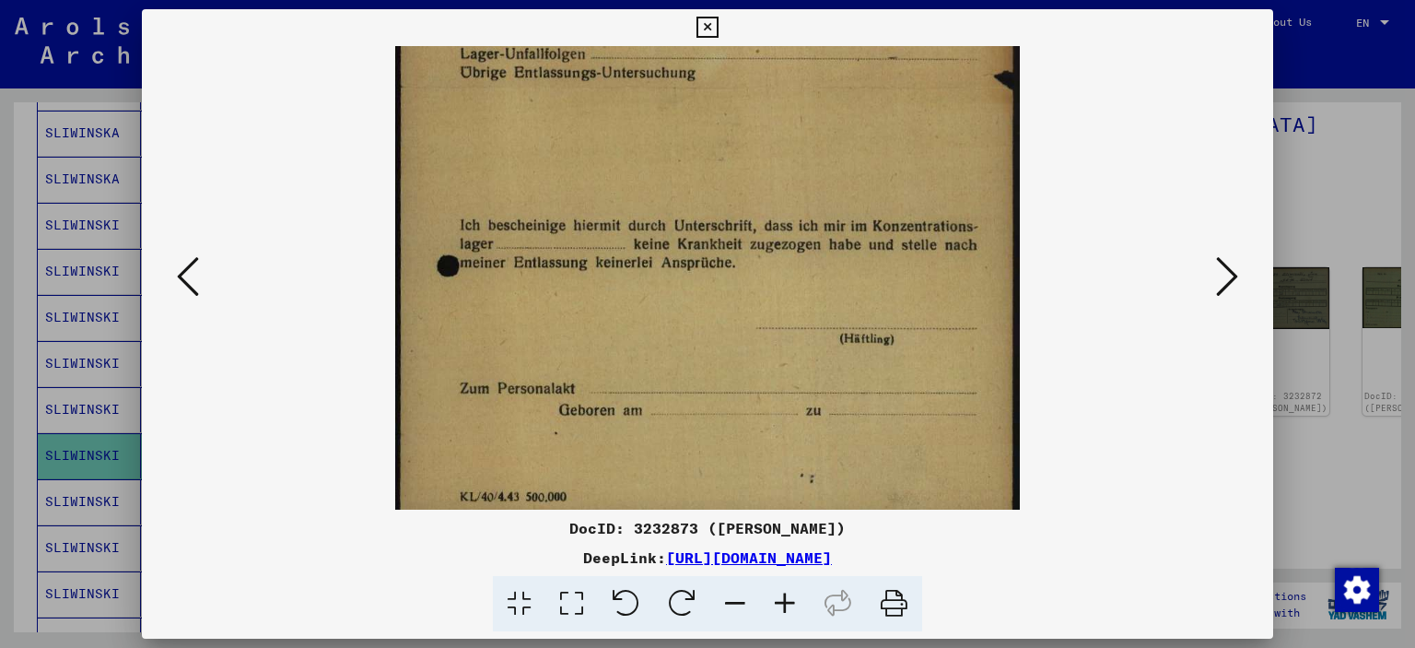
scroll to position [414, 0]
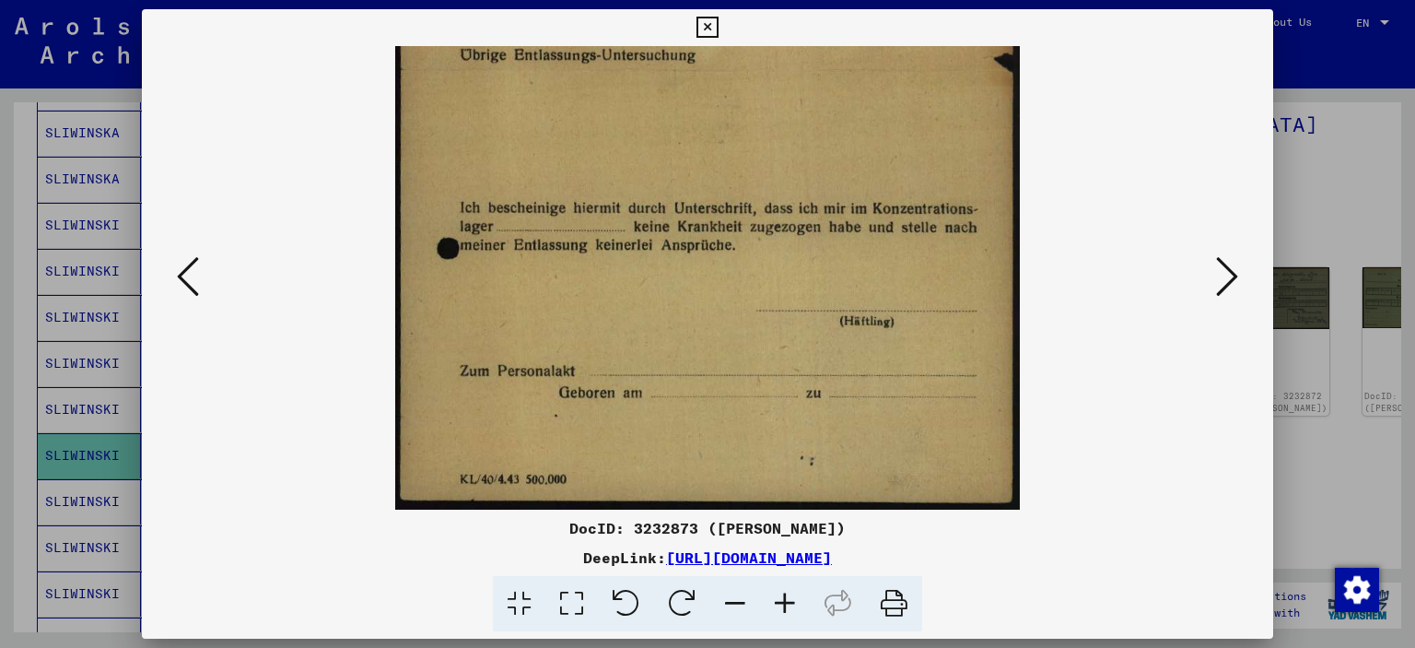
drag, startPoint x: 930, startPoint y: 399, endPoint x: 925, endPoint y: 230, distance: 168.7
click at [925, 226] on img at bounding box center [707, 71] width 624 height 878
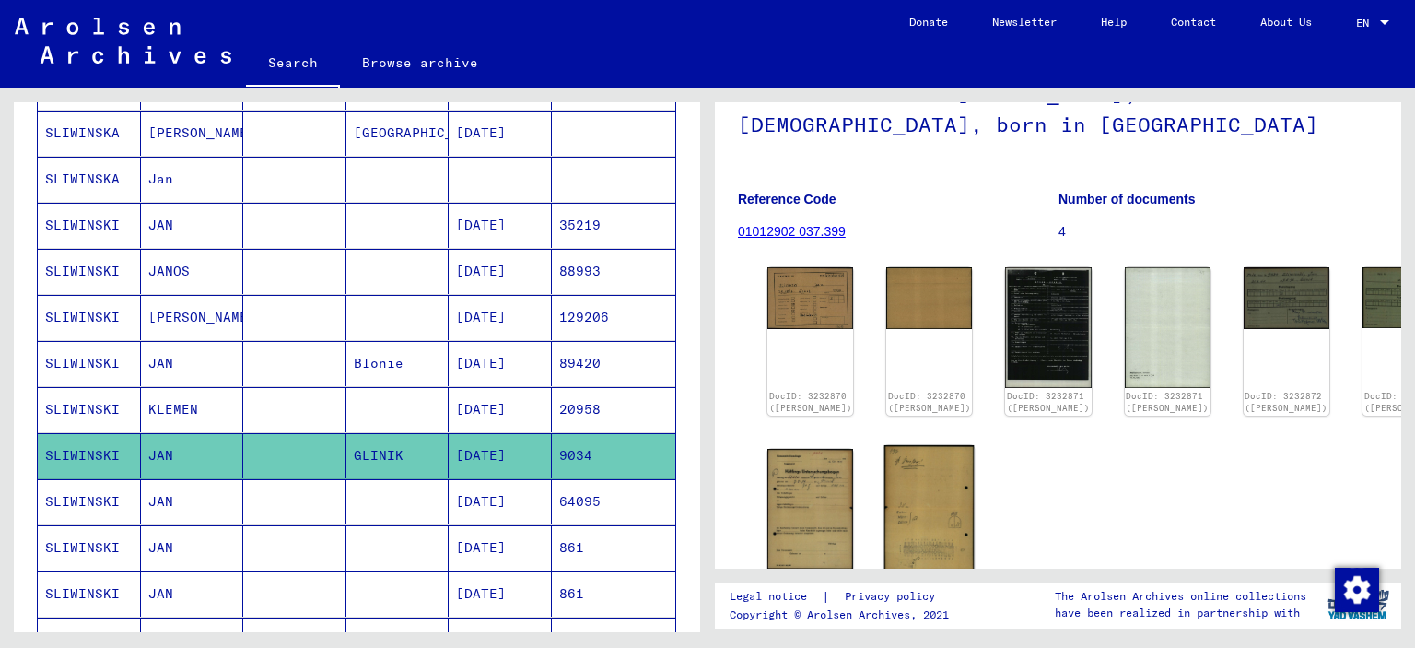
click at [903, 479] on img at bounding box center [929, 509] width 90 height 128
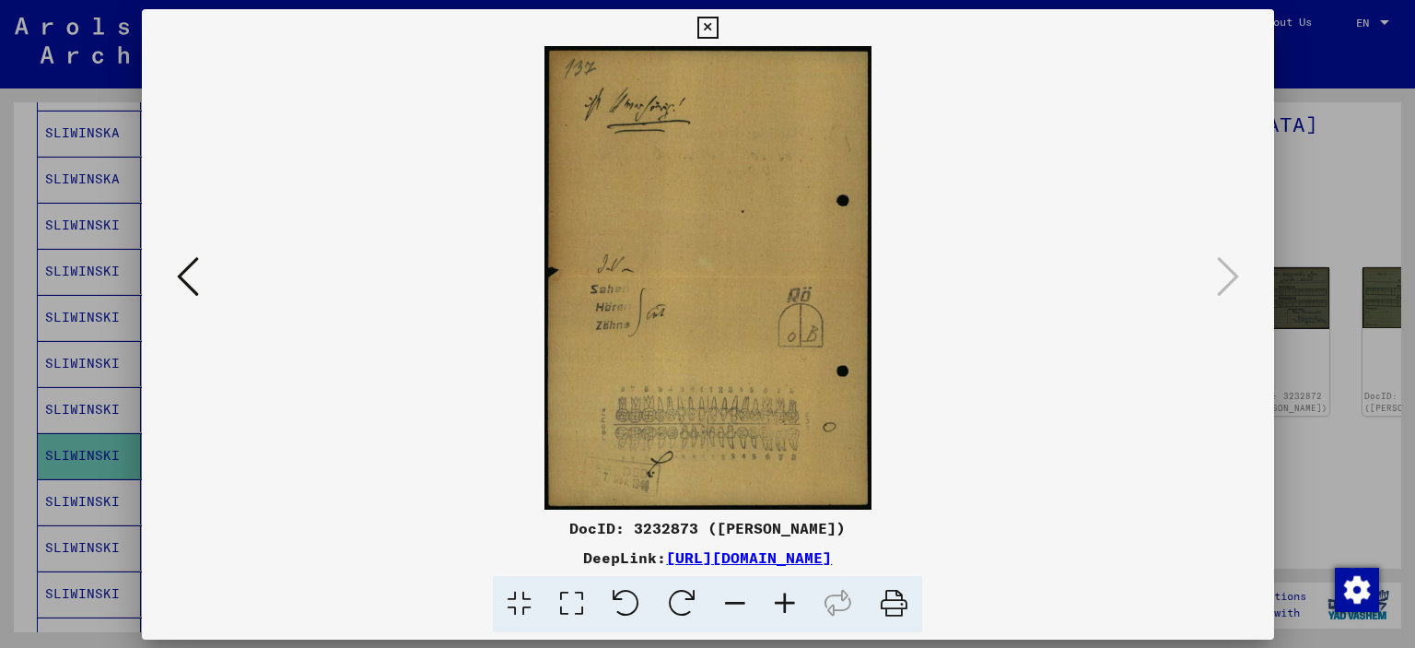
click at [903, 479] on img at bounding box center [708, 277] width 1007 height 463
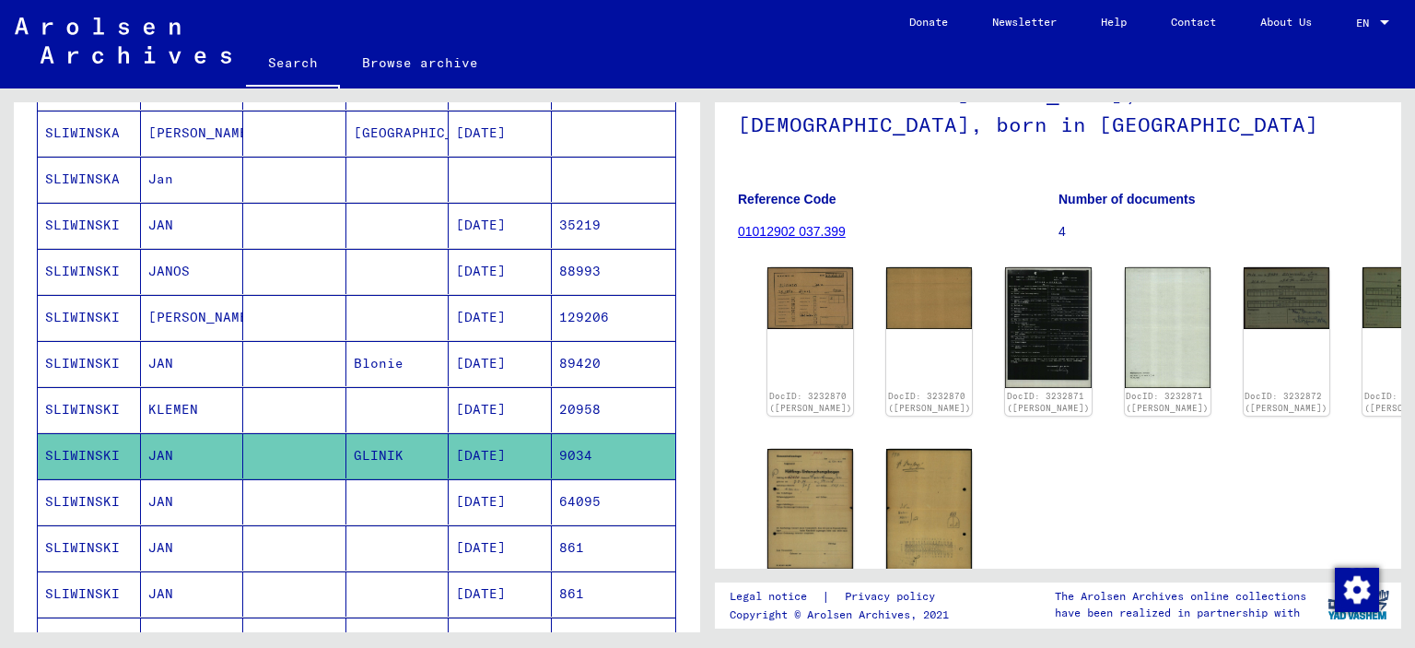
scroll to position [0, 0]
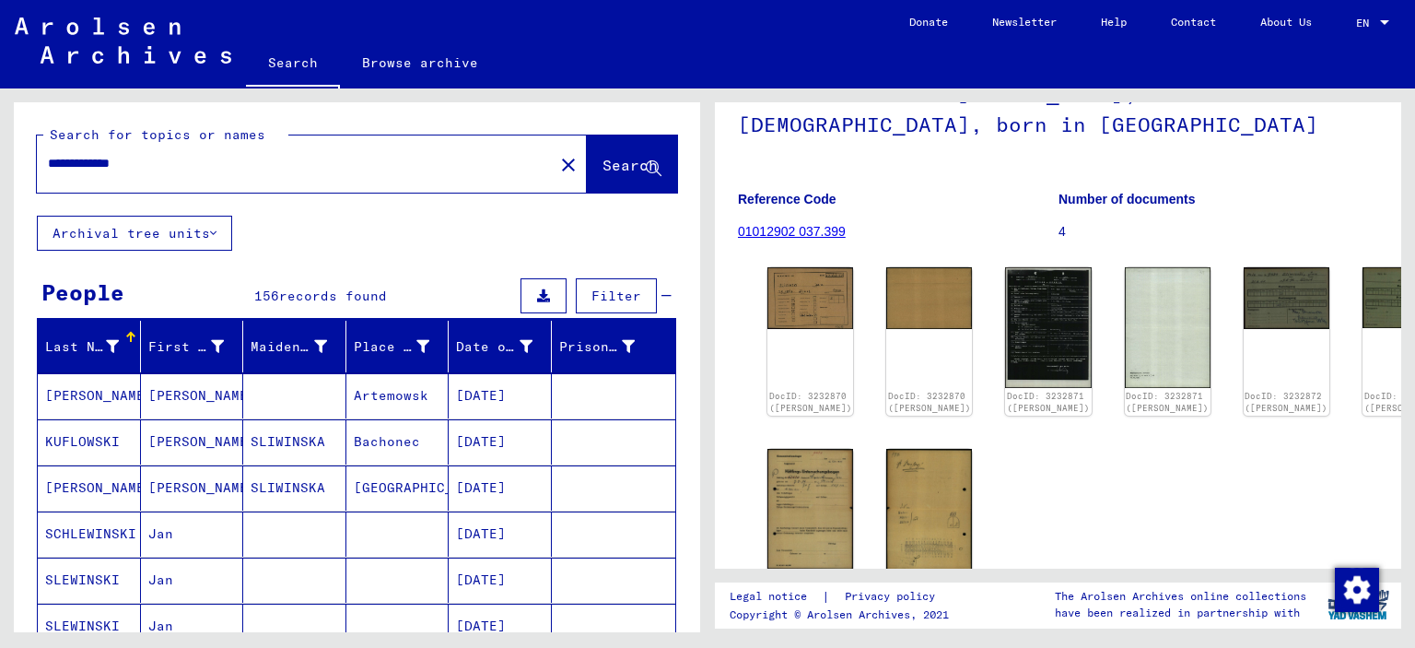
drag, startPoint x: 78, startPoint y: 164, endPoint x: 0, endPoint y: 157, distance: 78.7
click at [48, 157] on input "**********" at bounding box center [295, 163] width 495 height 19
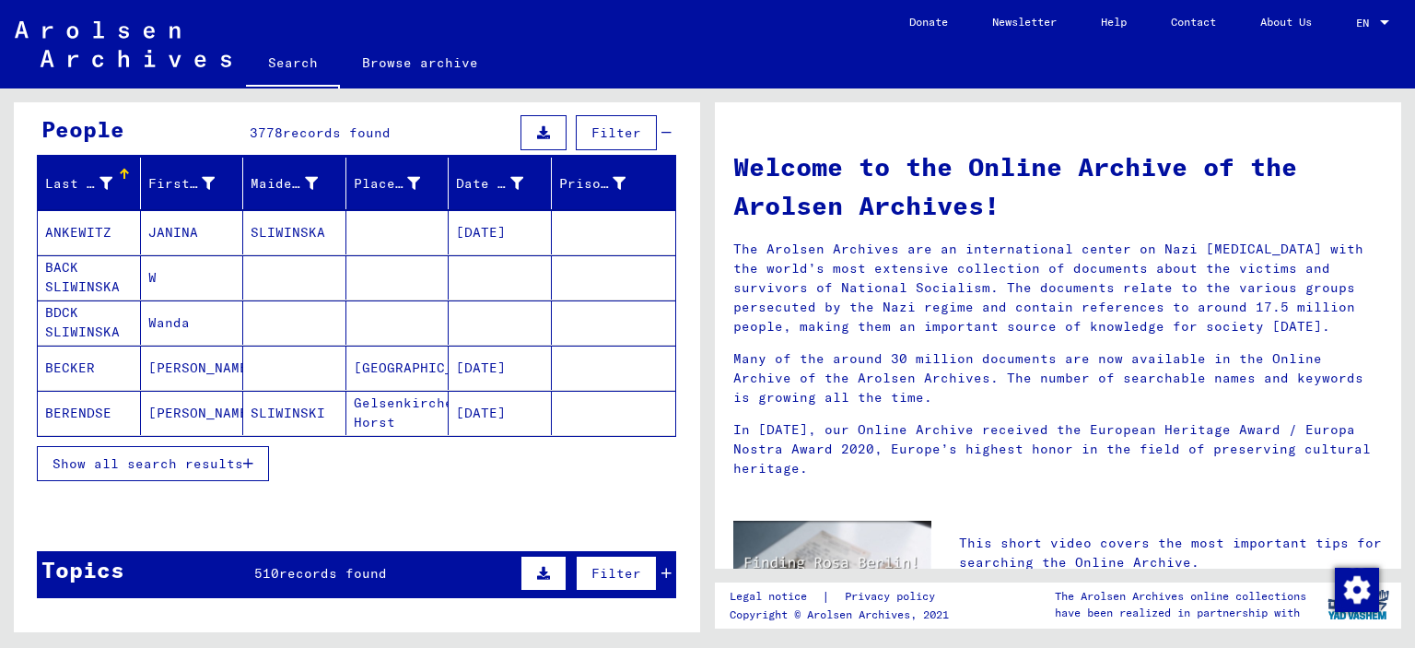
scroll to position [166, 0]
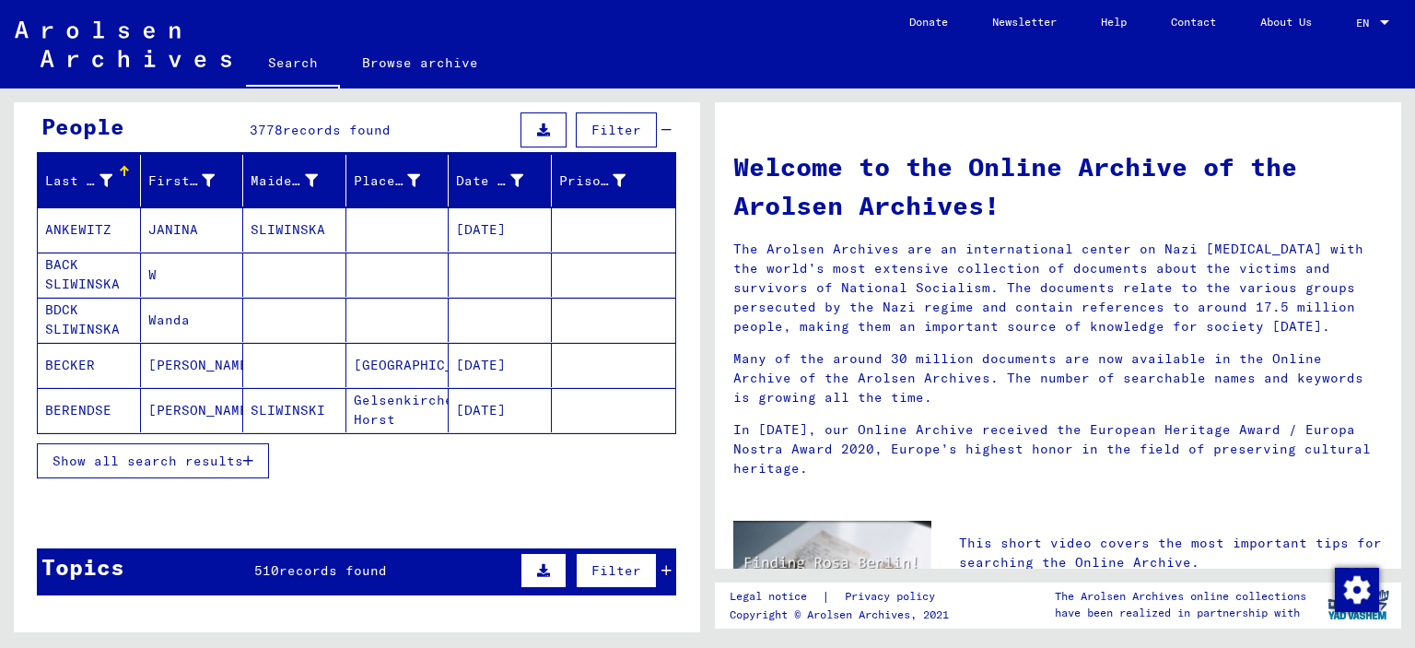
click at [204, 459] on span "Show all search results" at bounding box center [148, 460] width 191 height 17
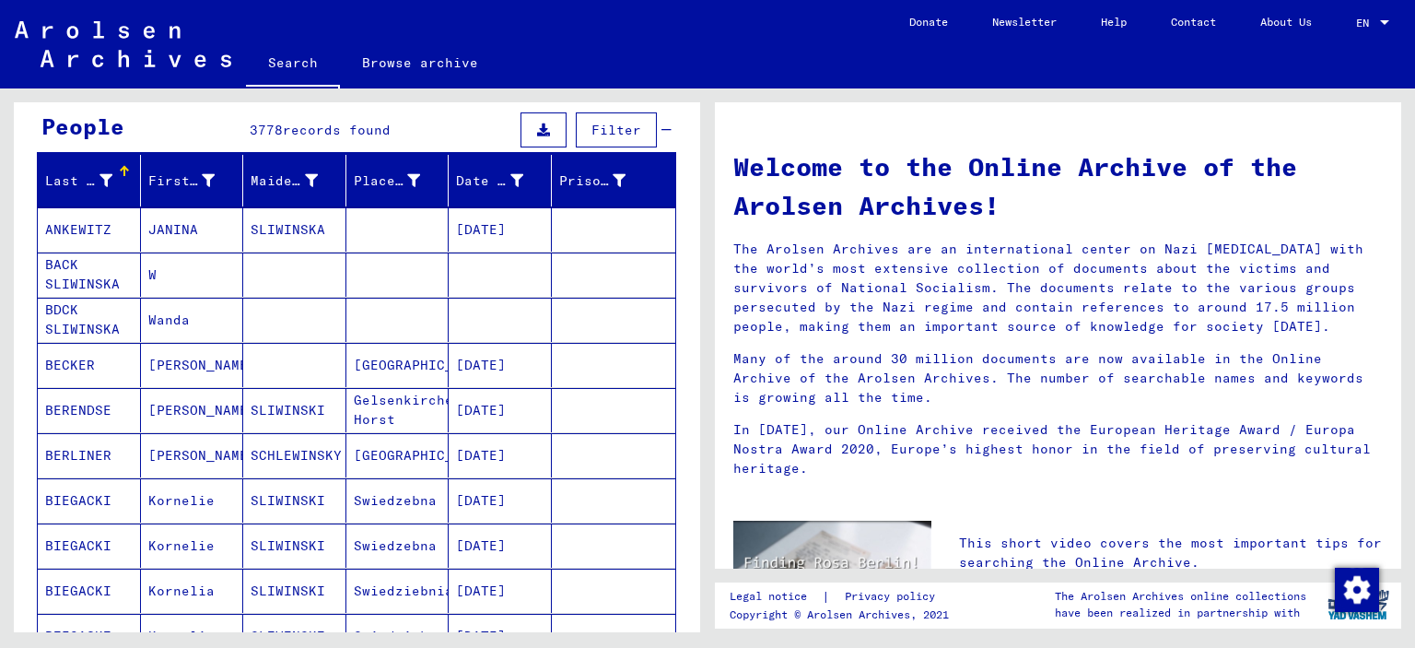
scroll to position [0, 0]
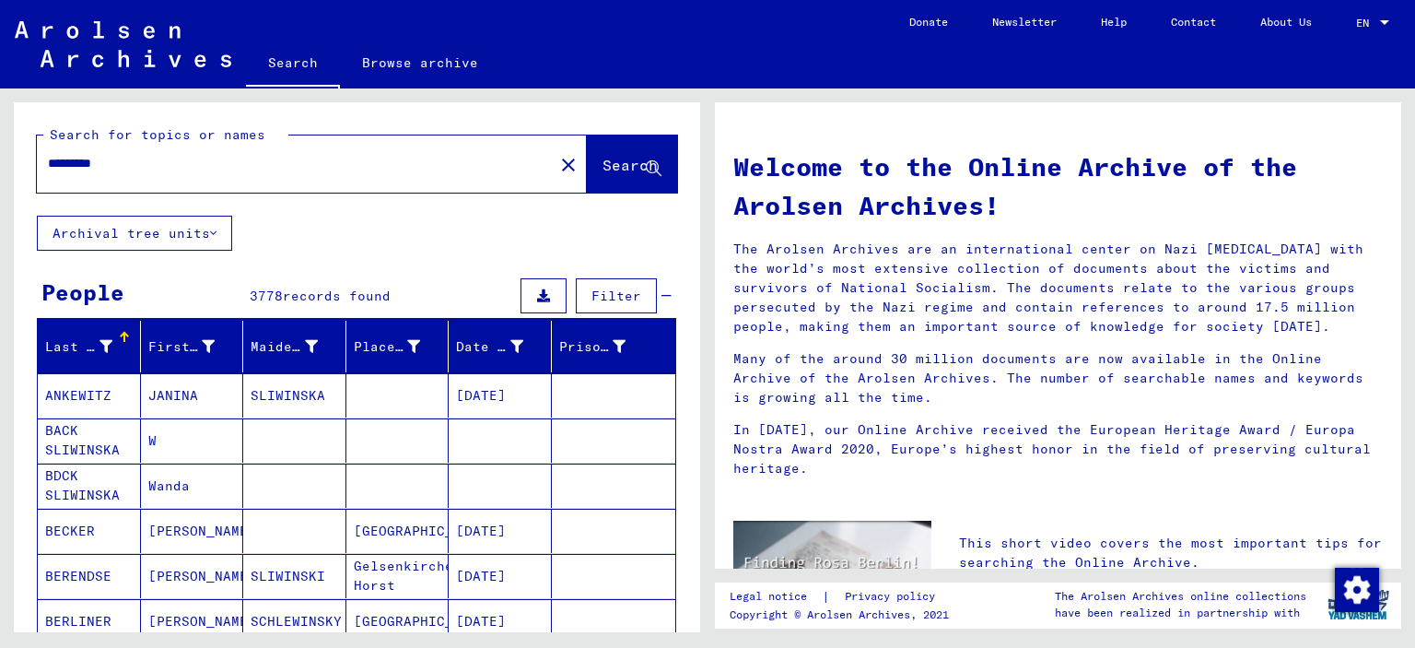
drag, startPoint x: 126, startPoint y: 157, endPoint x: 0, endPoint y: 158, distance: 126.2
click at [48, 158] on input "*********" at bounding box center [290, 163] width 484 height 19
paste input "**********"
type input "**********"
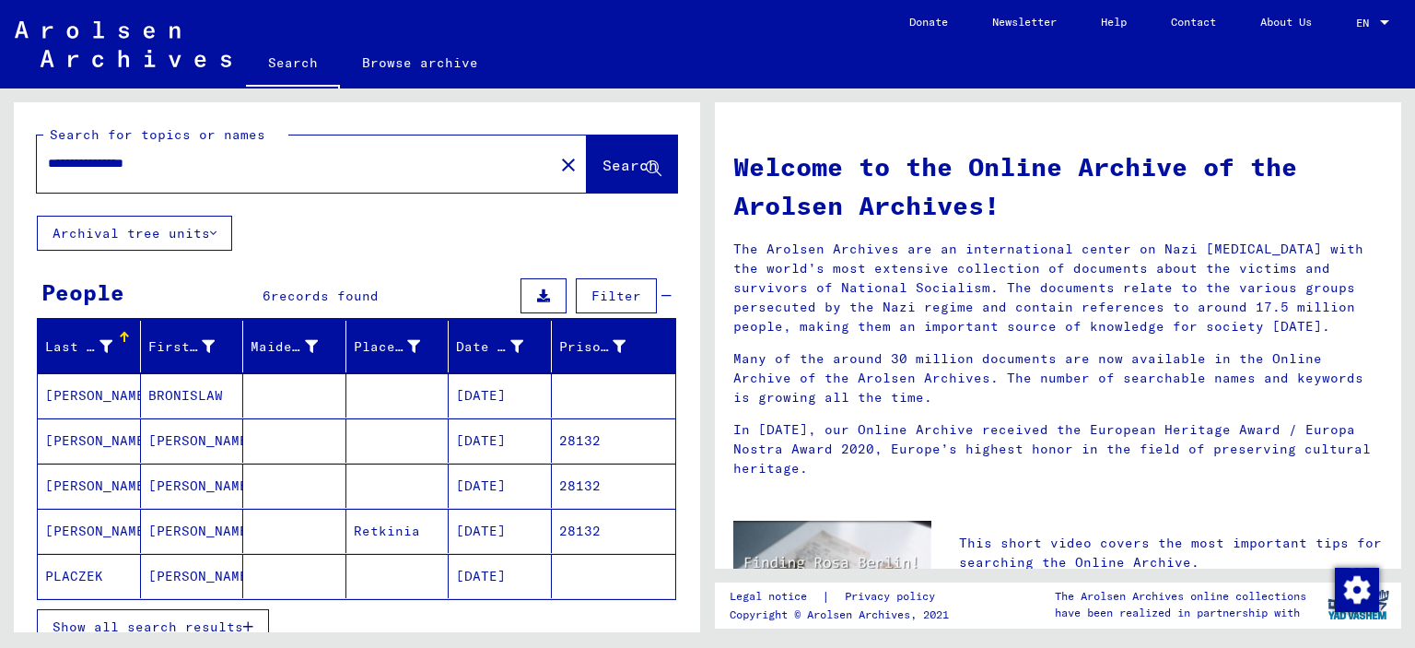
click at [98, 529] on mat-cell "[PERSON_NAME]" at bounding box center [89, 531] width 103 height 44
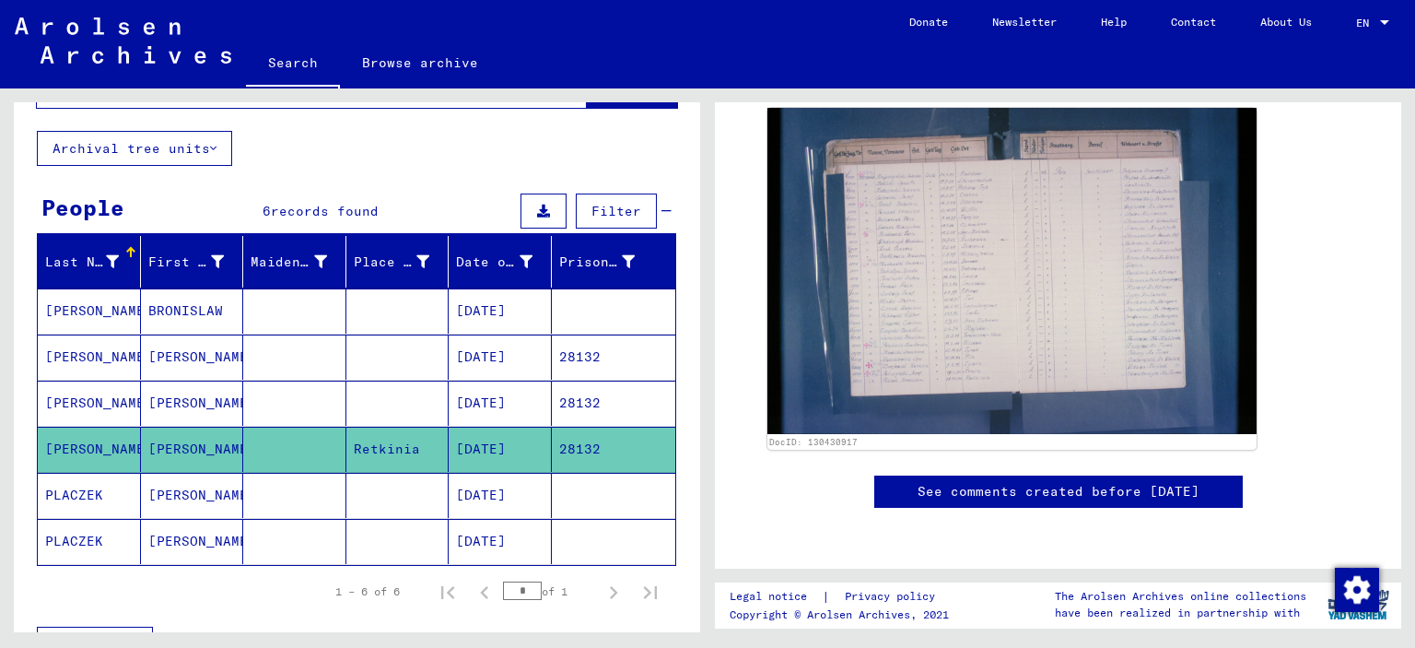
scroll to position [95, 0]
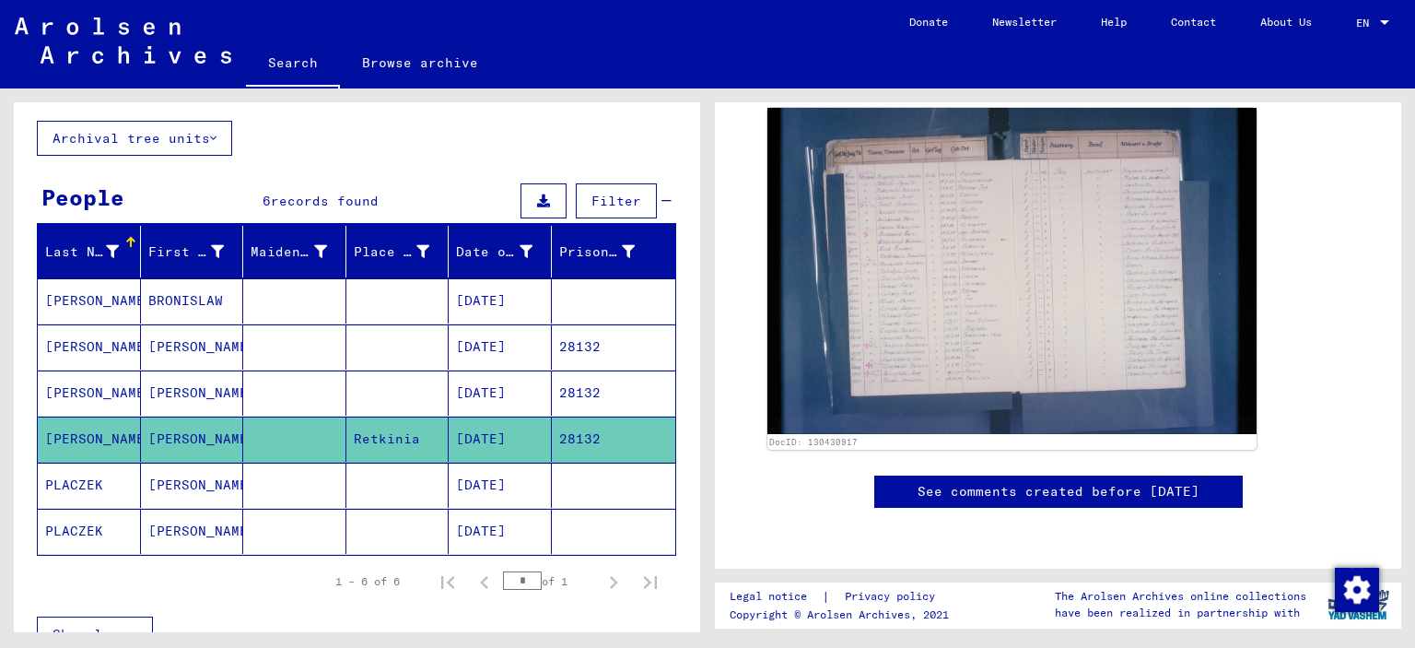
click at [186, 343] on mat-cell "[PERSON_NAME]" at bounding box center [192, 346] width 103 height 45
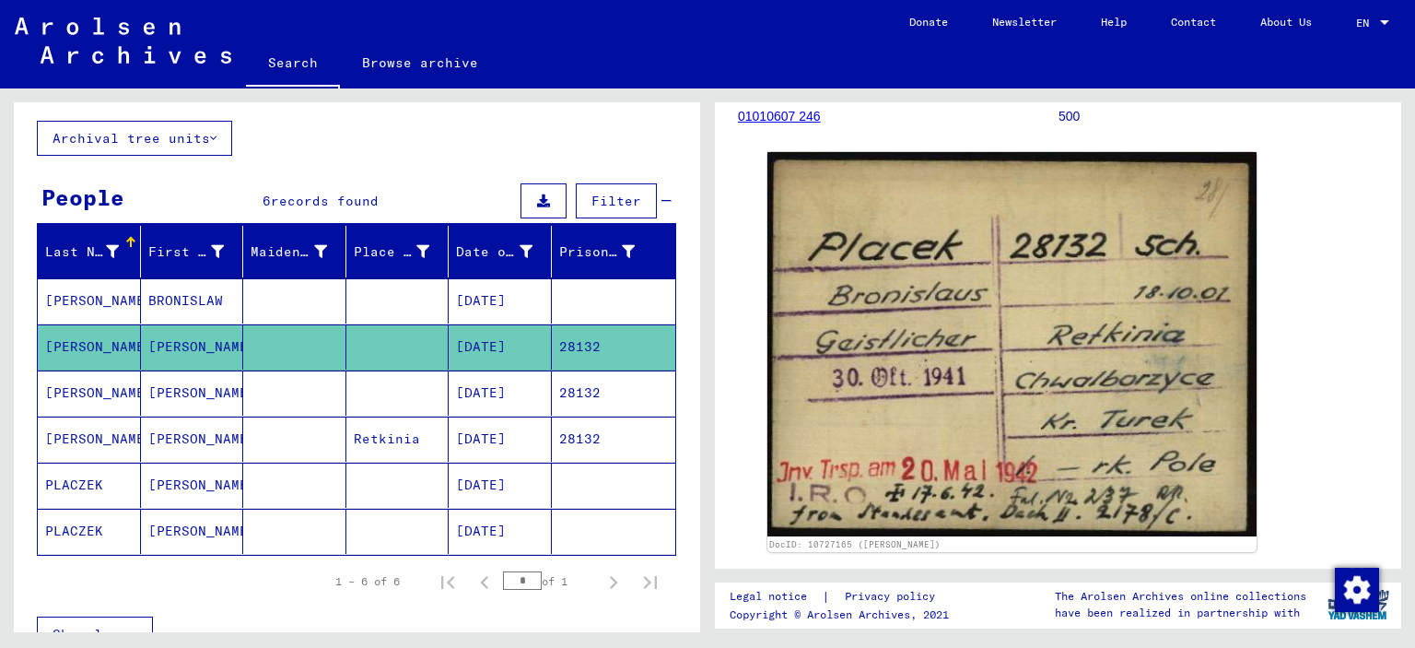
scroll to position [238, 0]
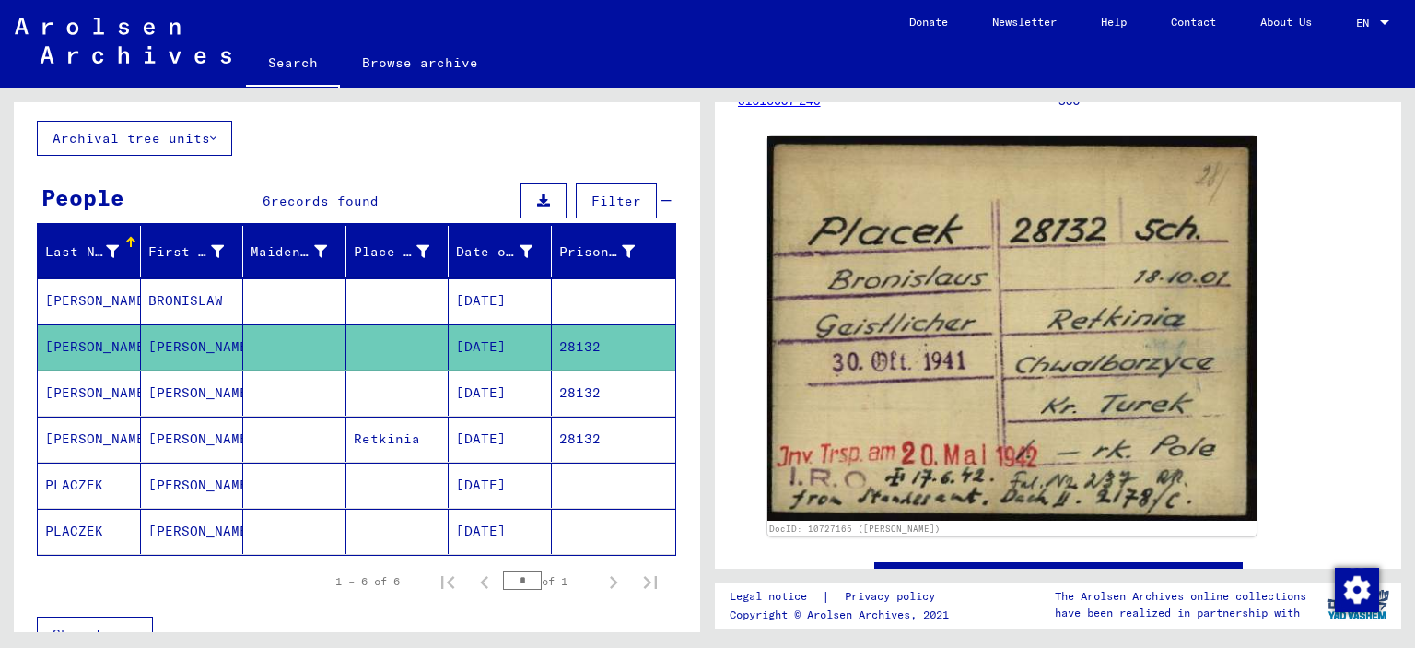
click at [191, 381] on mat-cell "[PERSON_NAME]" at bounding box center [192, 392] width 103 height 45
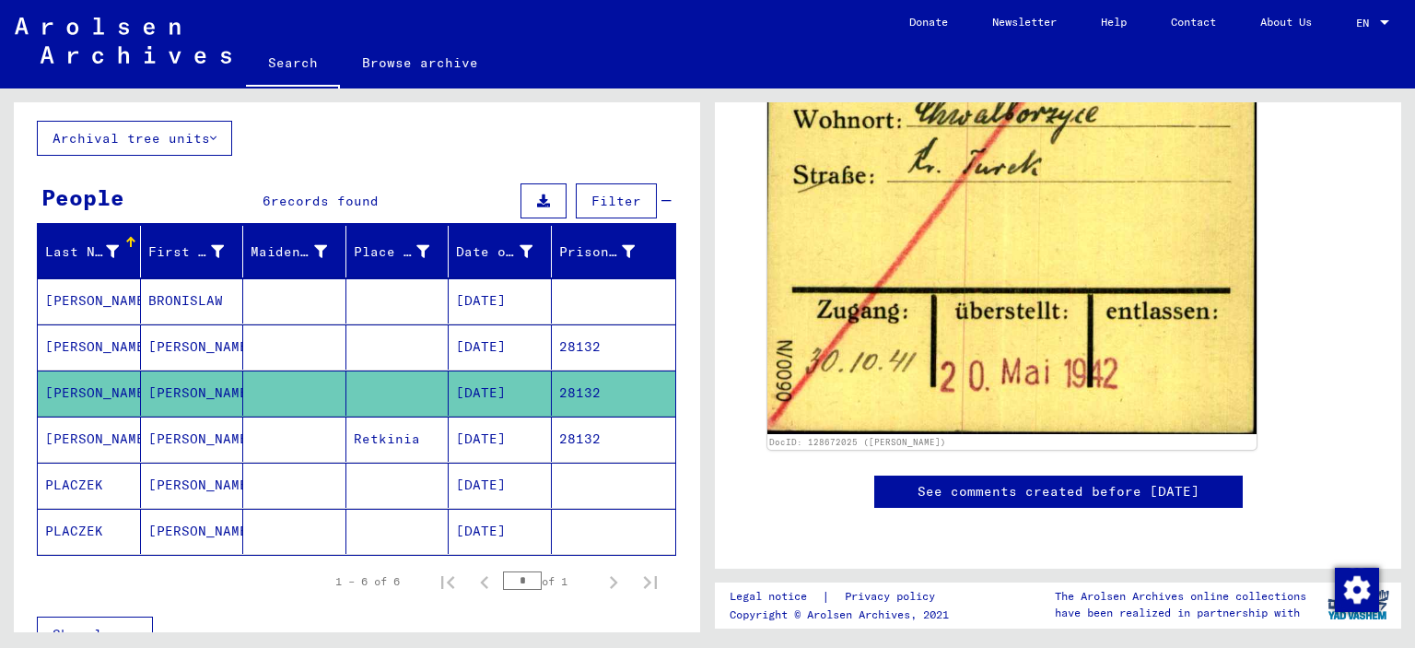
scroll to position [691, 0]
